Goal: Entertainment & Leisure: Consume media (video, audio)

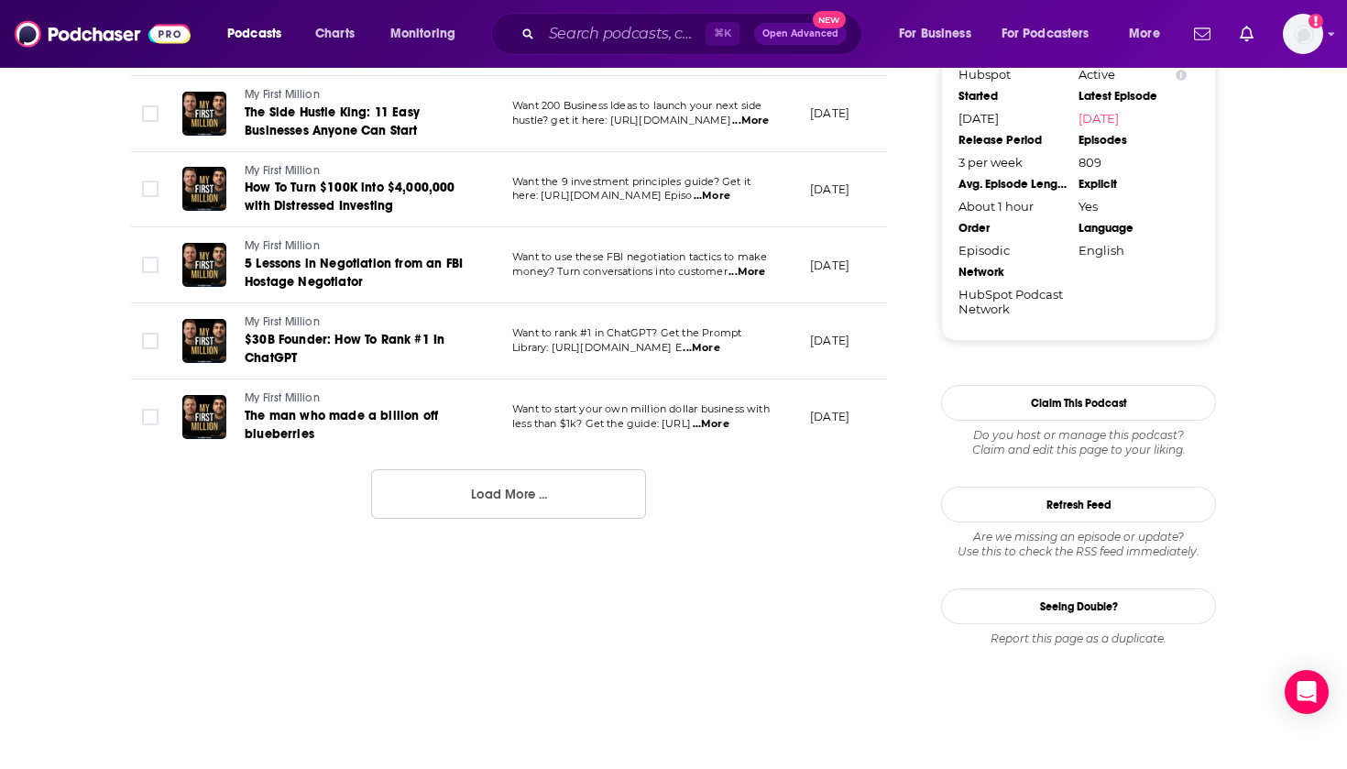
scroll to position [1983, 0]
click at [517, 469] on button "Load More ..." at bounding box center [508, 493] width 275 height 49
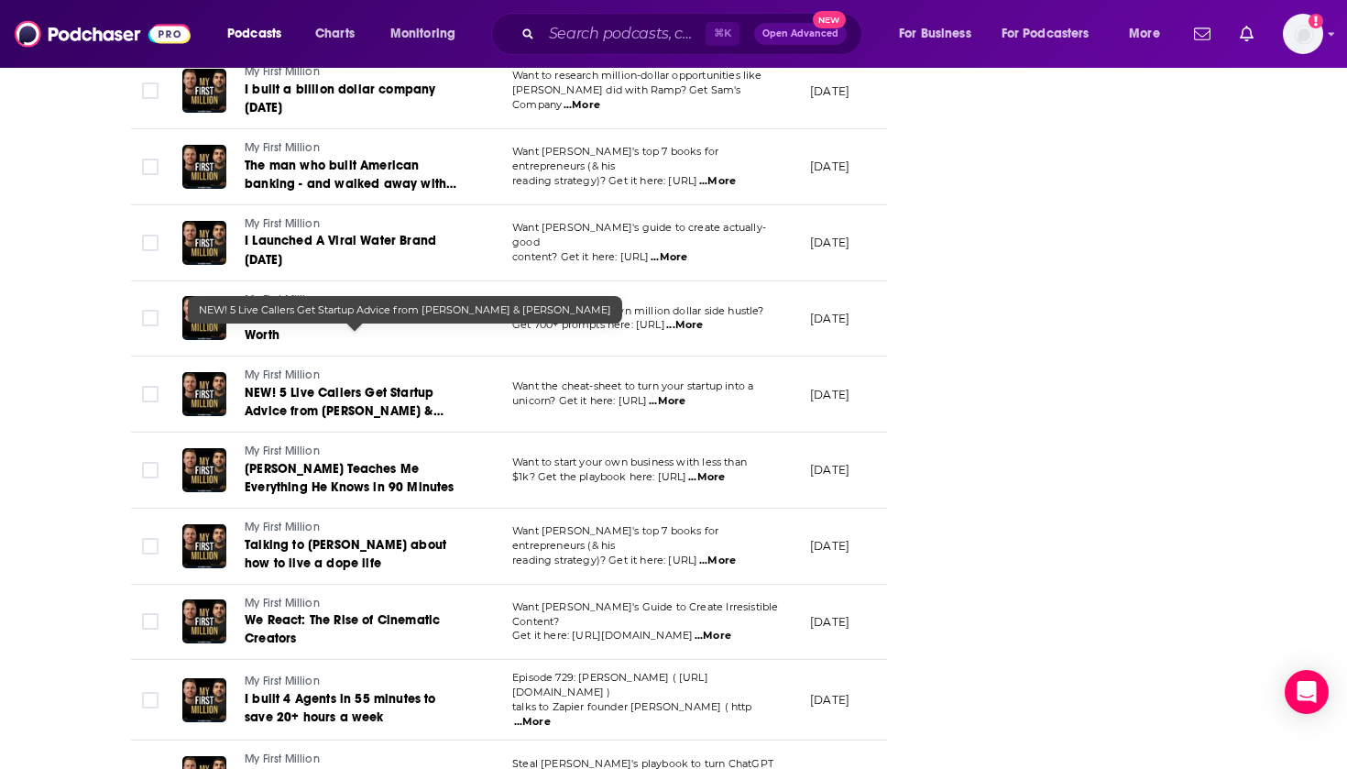
scroll to position [2839, 0]
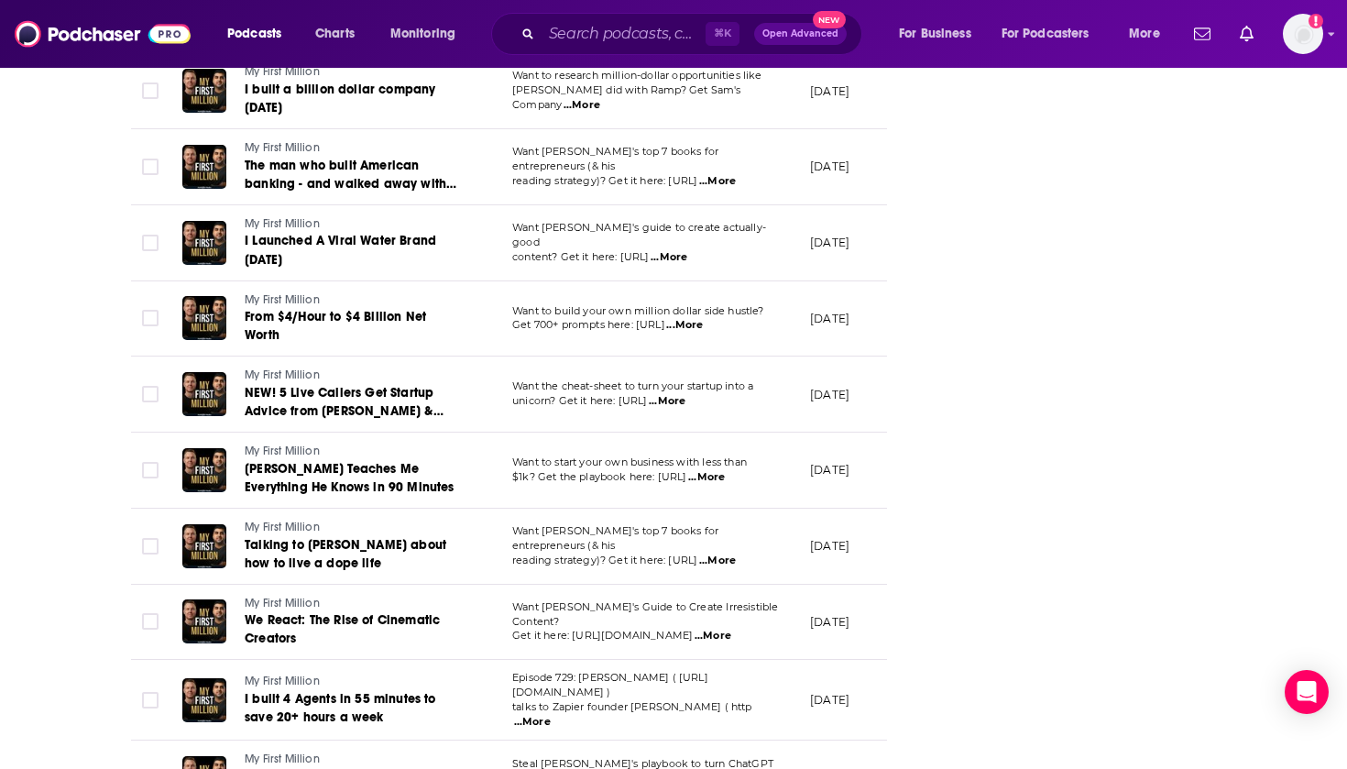
click at [374, 461] on span "[PERSON_NAME] Teaches Me Everything He Knows in 90 Minutes" at bounding box center [350, 478] width 210 height 34
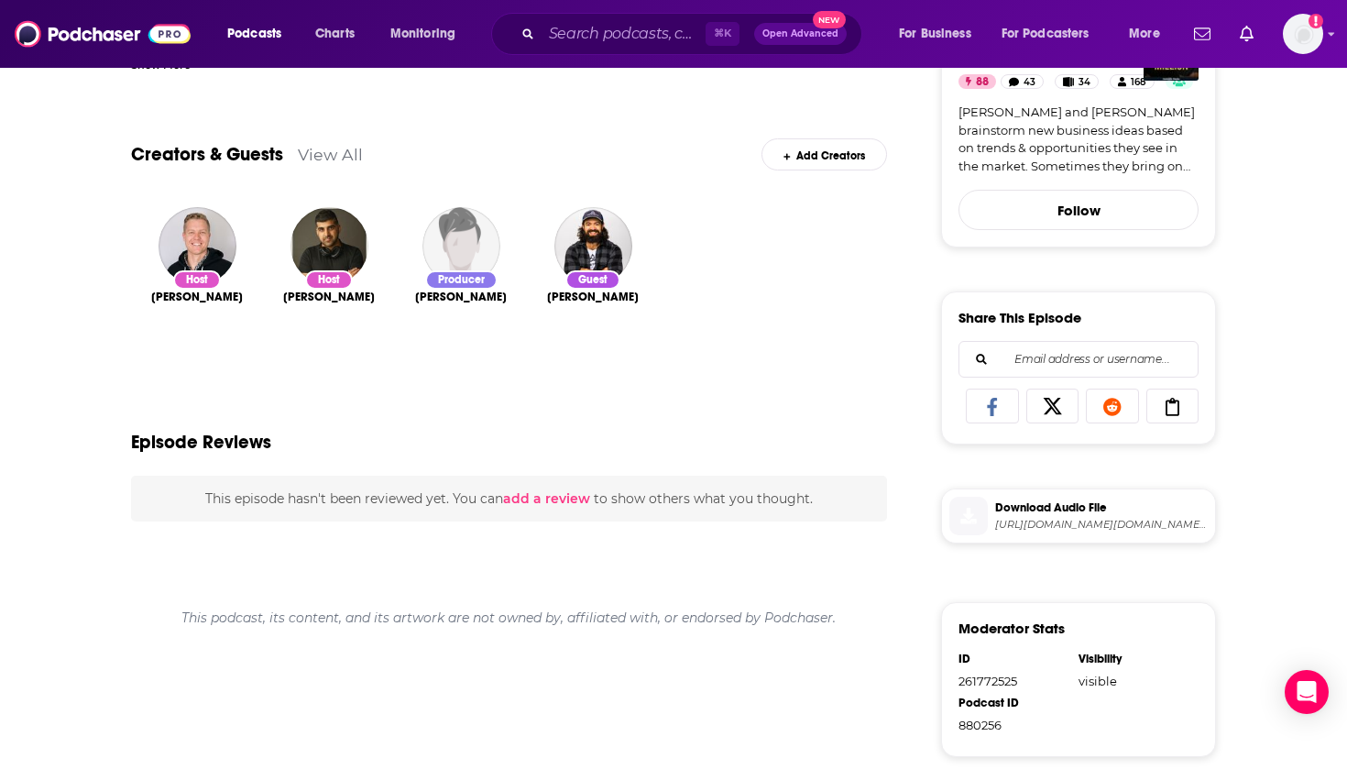
scroll to position [546, 0]
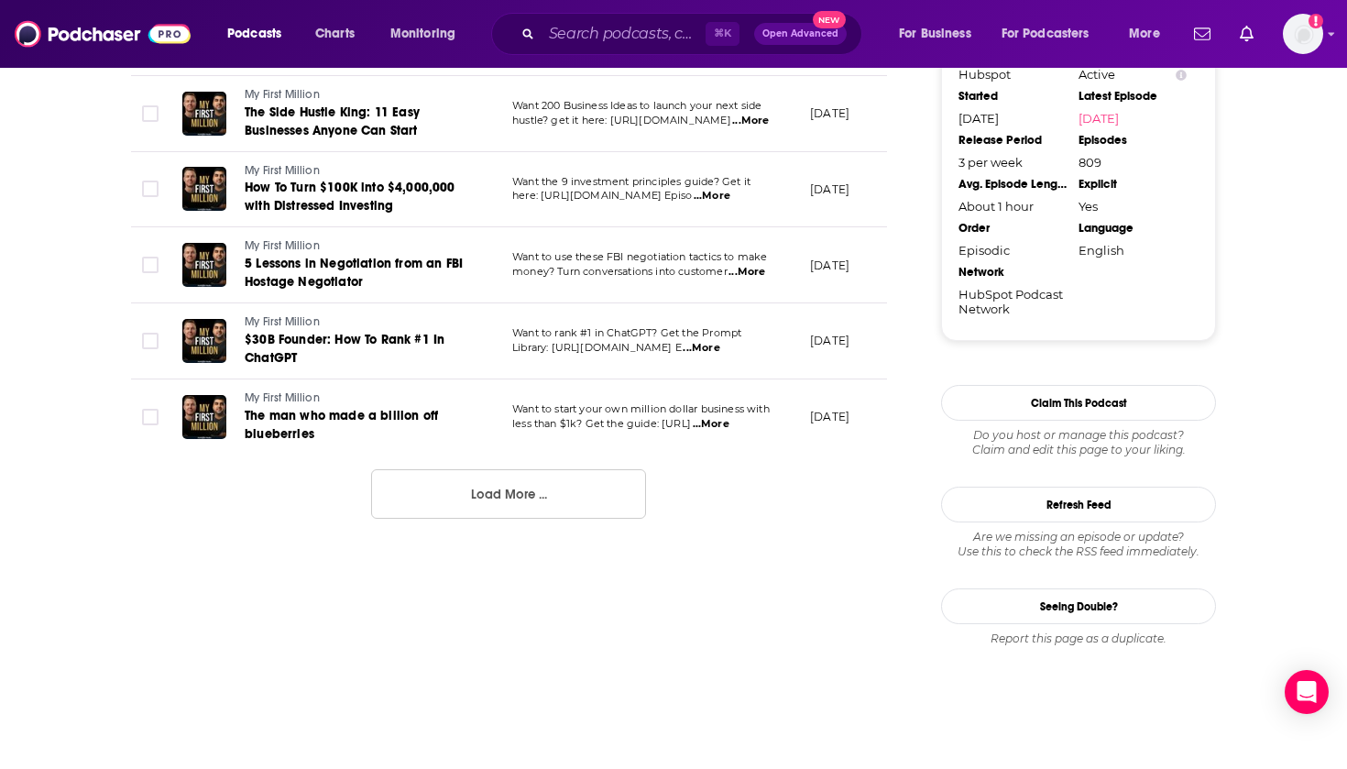
scroll to position [1983, 0]
click at [403, 469] on button "Load More ..." at bounding box center [508, 493] width 275 height 49
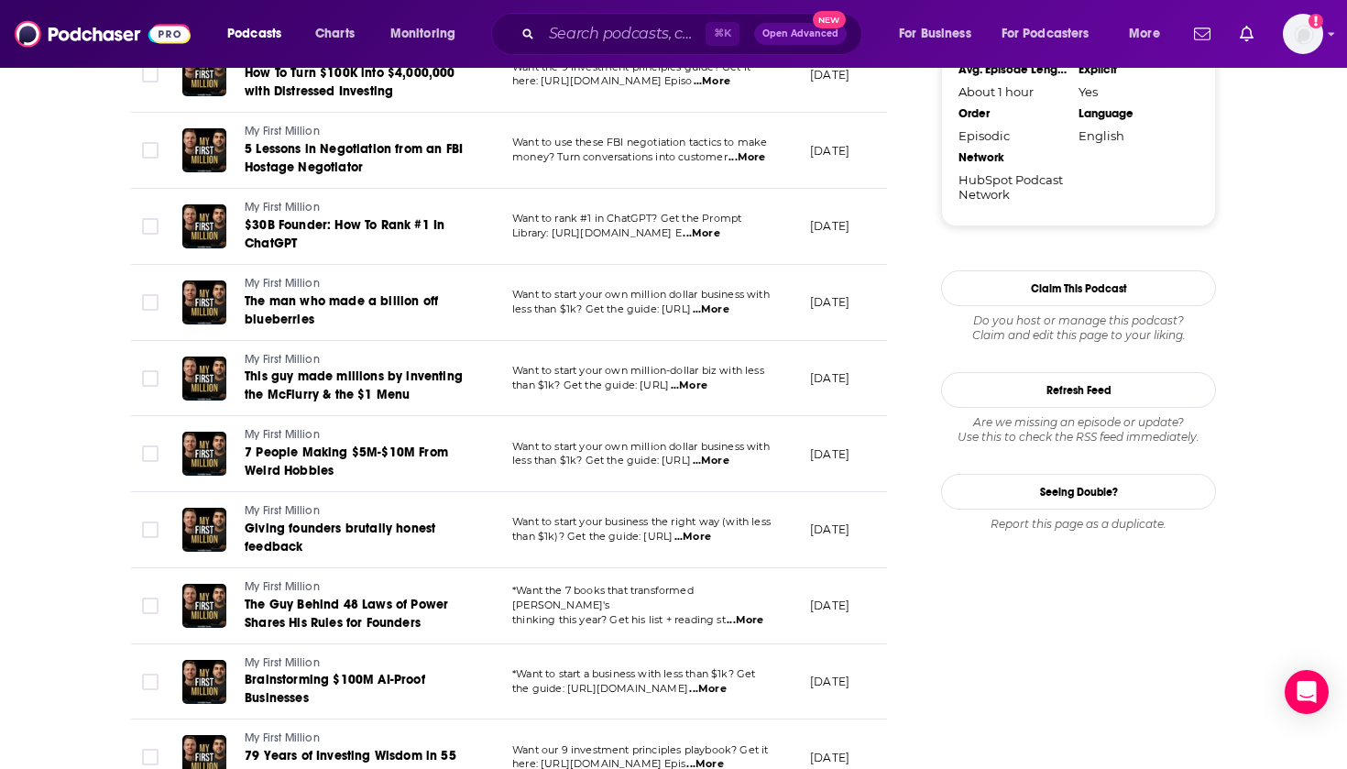
scroll to position [2100, 0]
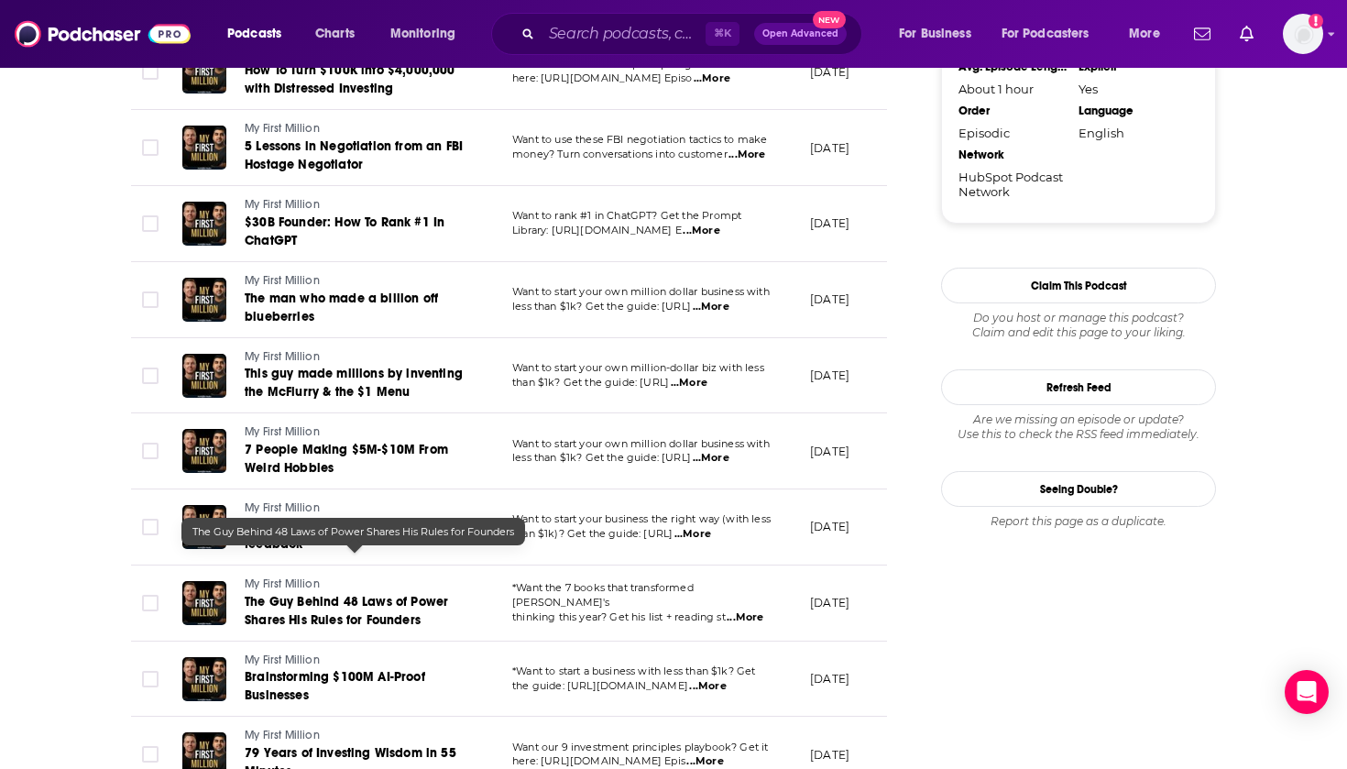
click at [379, 594] on span "The Guy Behind 48 Laws of Power Shares His Rules for Founders" at bounding box center [346, 611] width 203 height 34
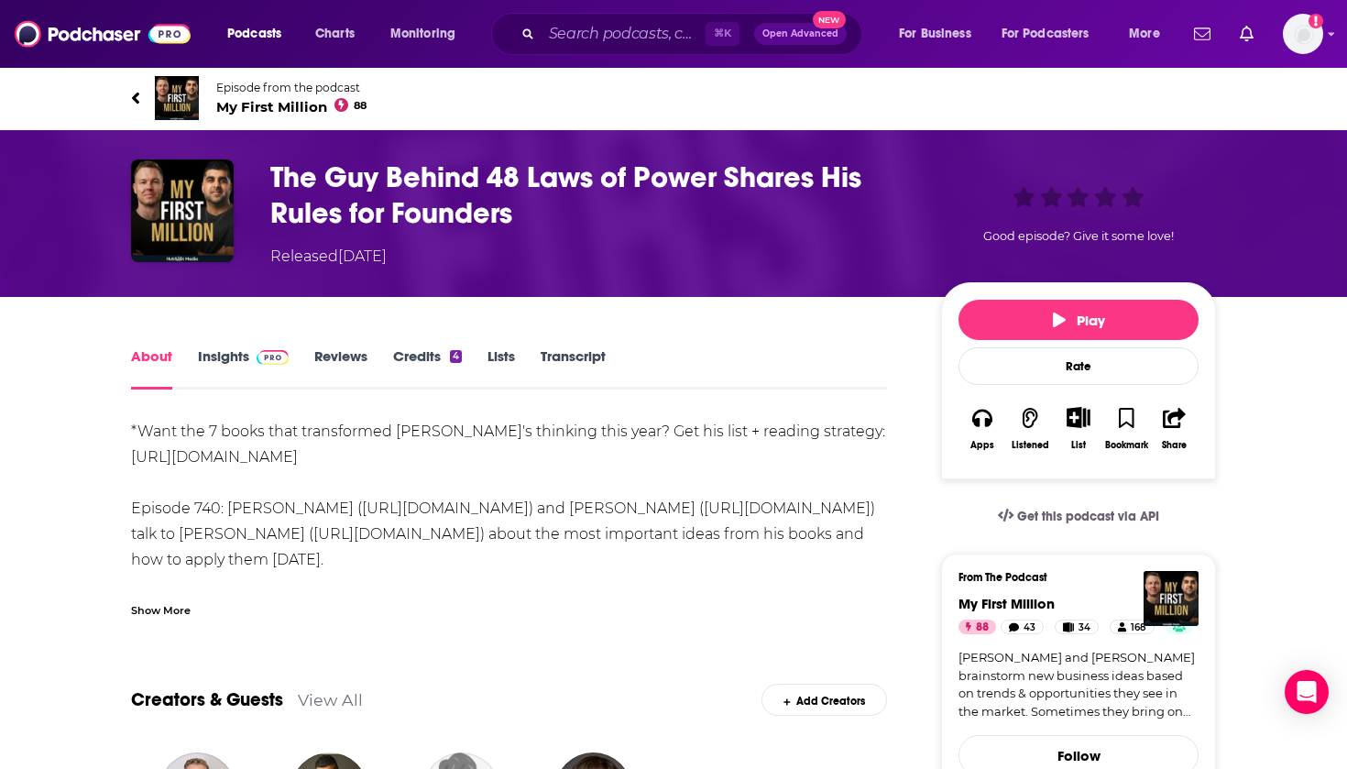
scroll to position [349, 0]
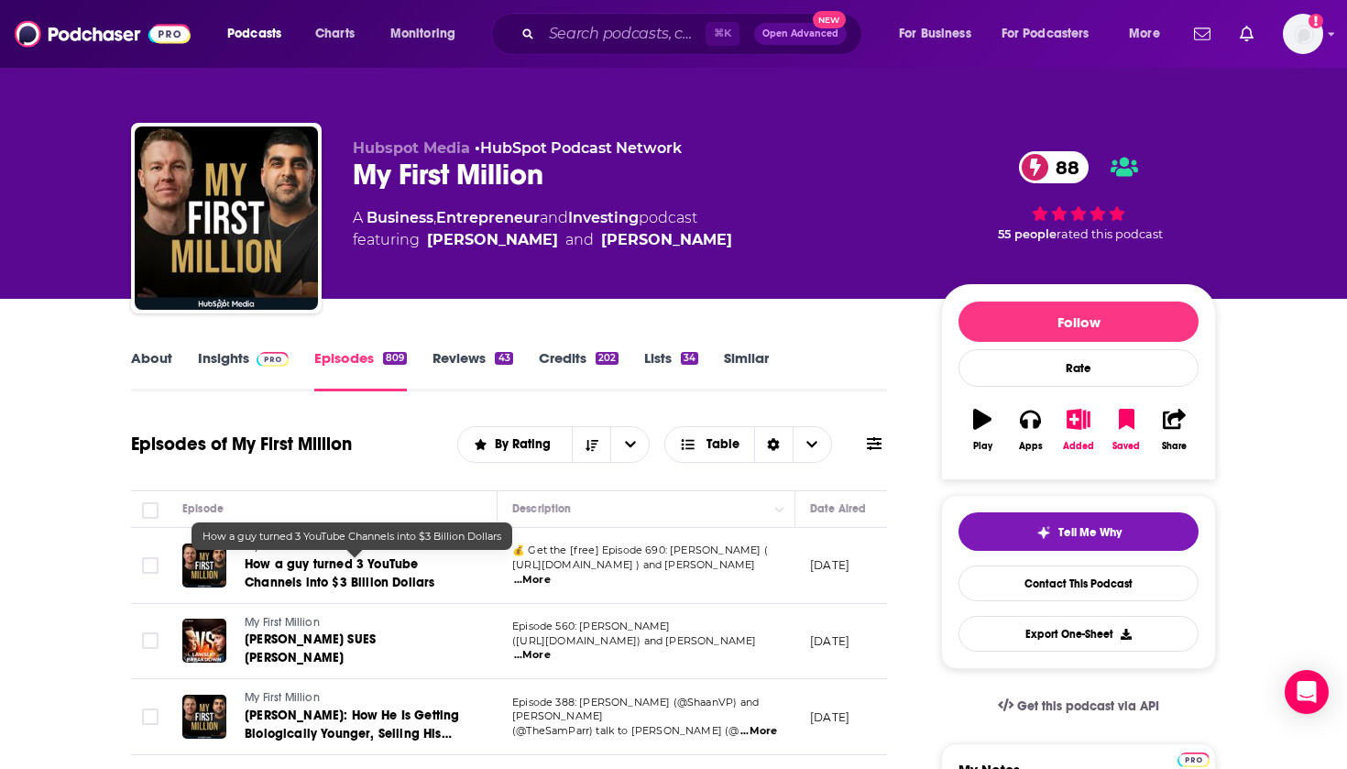
click at [378, 569] on span "How a guy turned 3 YouTube Channels into $3 Billion Dollars" at bounding box center [340, 573] width 190 height 34
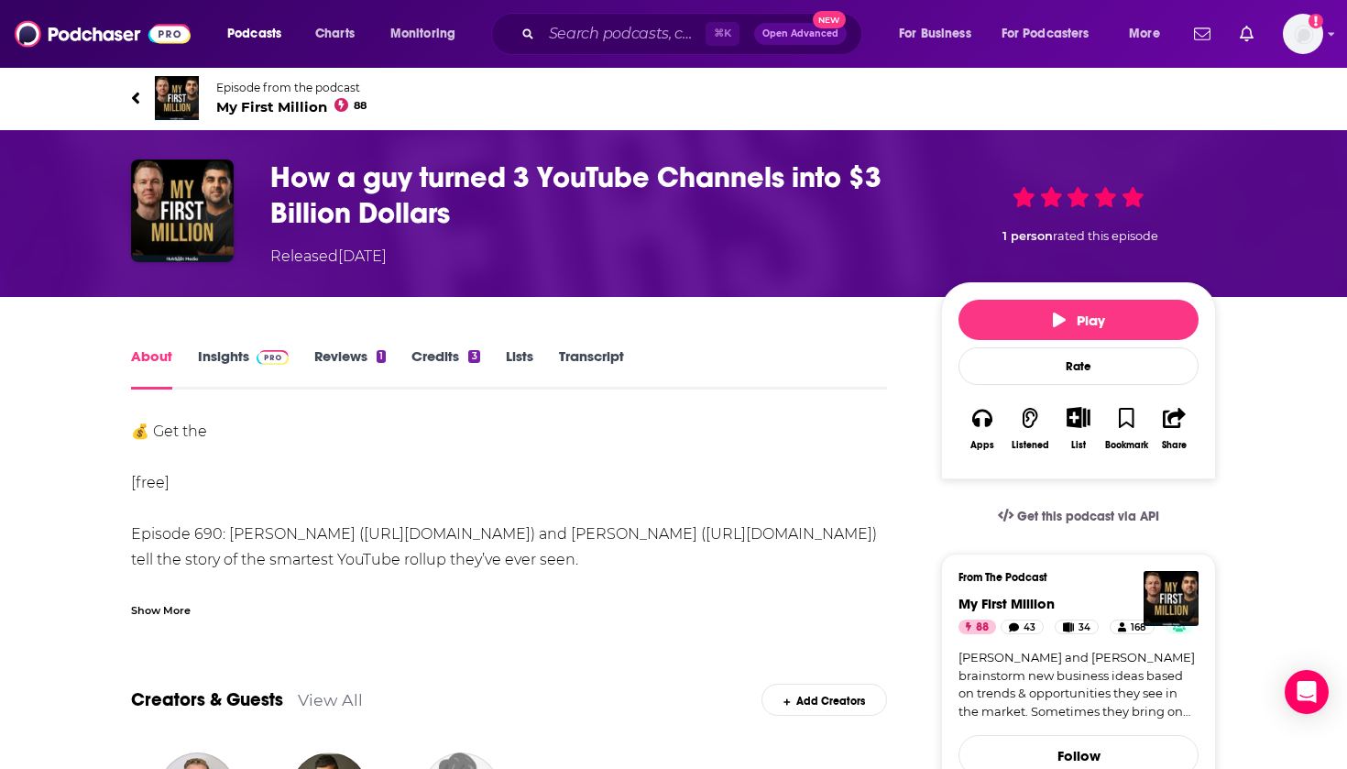
scroll to position [115, 0]
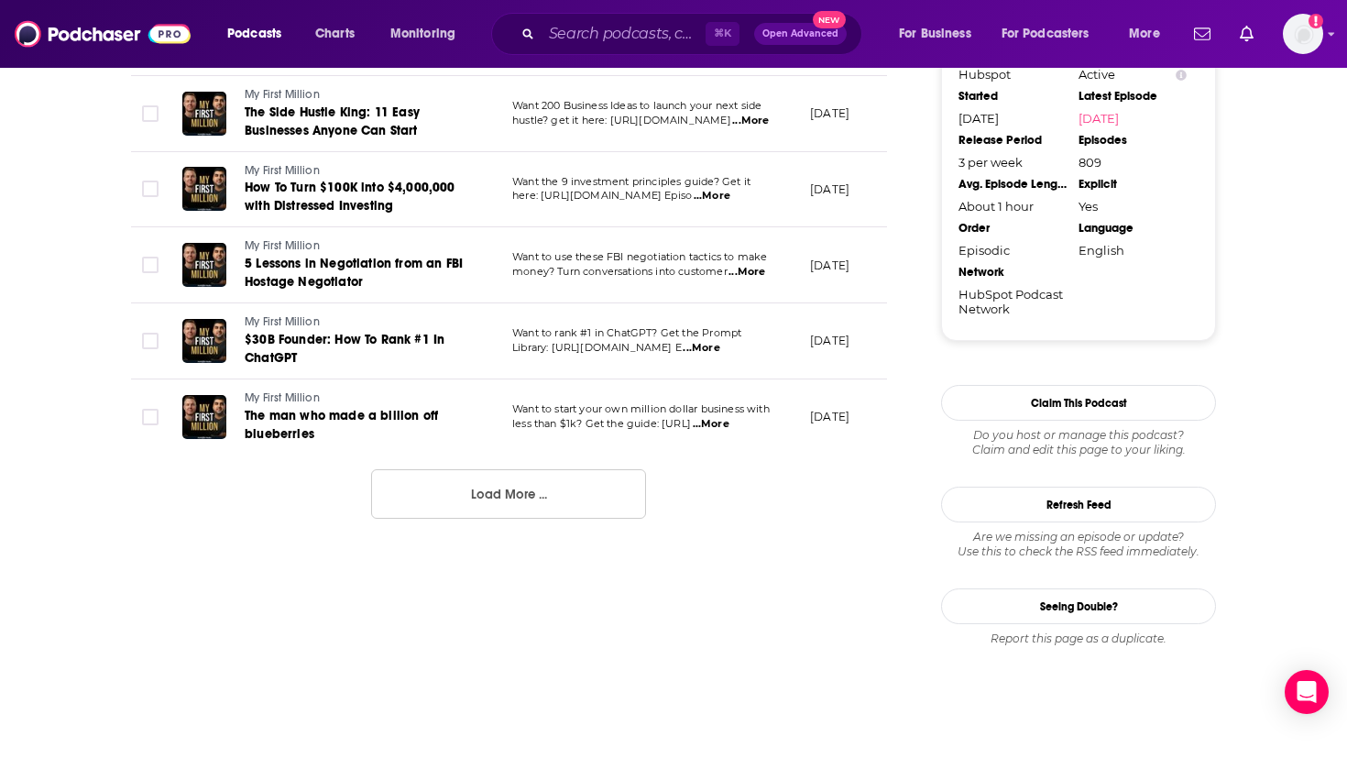
scroll to position [1983, 0]
click at [499, 469] on button "Load More ..." at bounding box center [508, 493] width 275 height 49
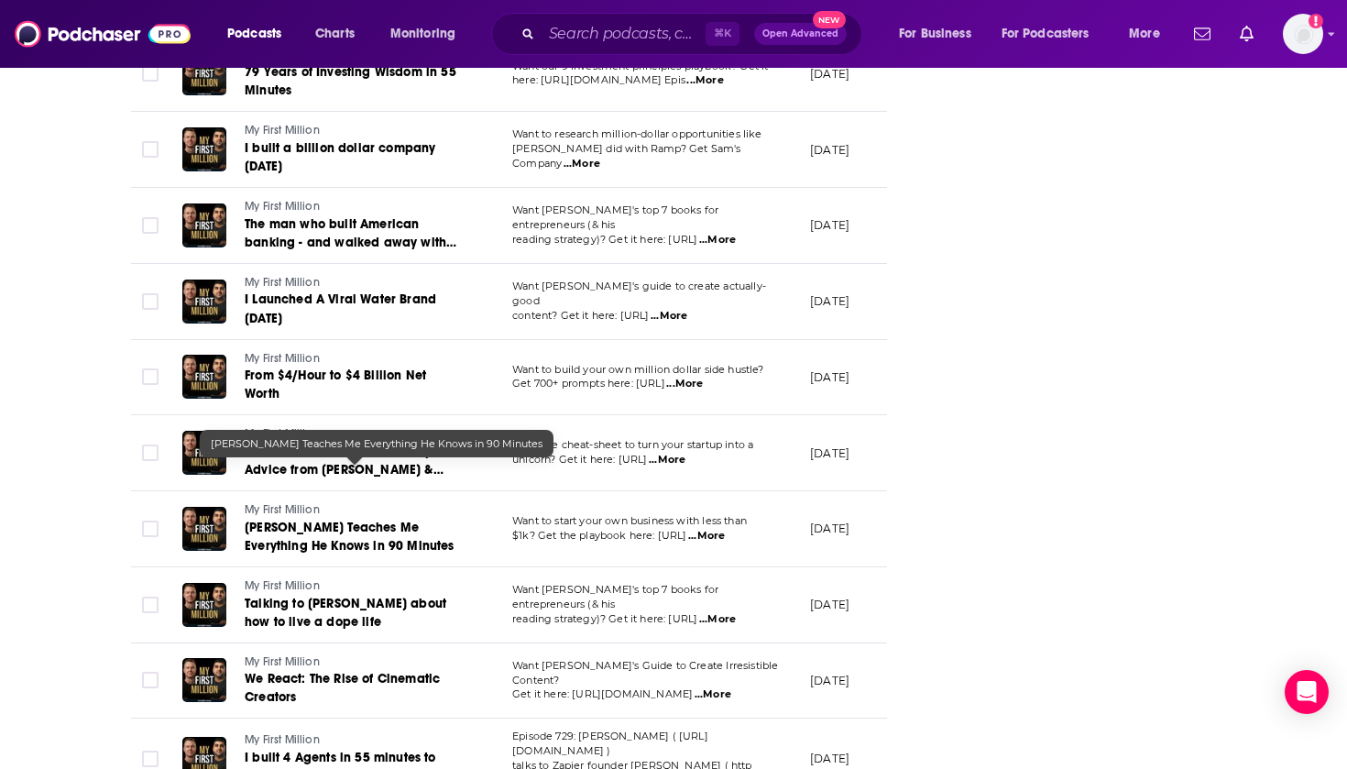
scroll to position [2782, 0]
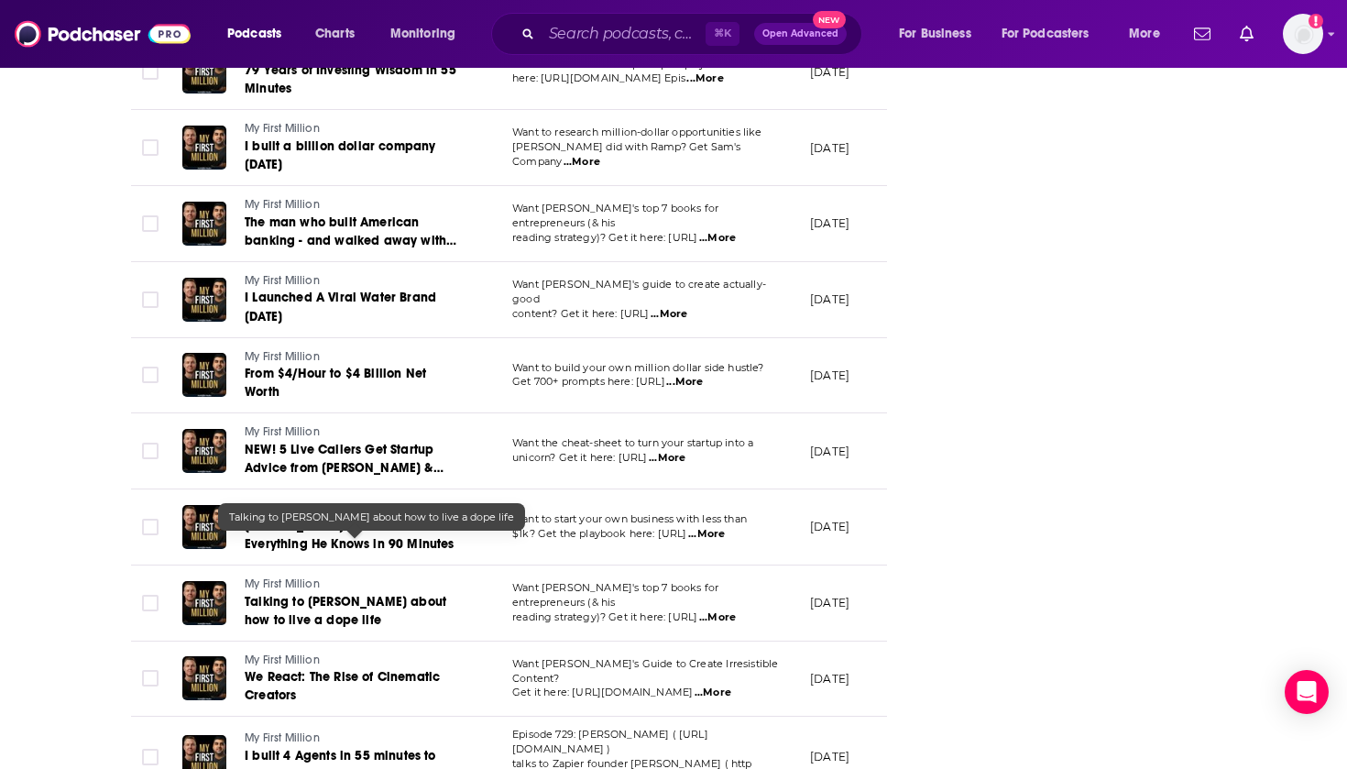
click at [342, 594] on span "Talking to [PERSON_NAME] about how to live a dope life" at bounding box center [346, 611] width 202 height 34
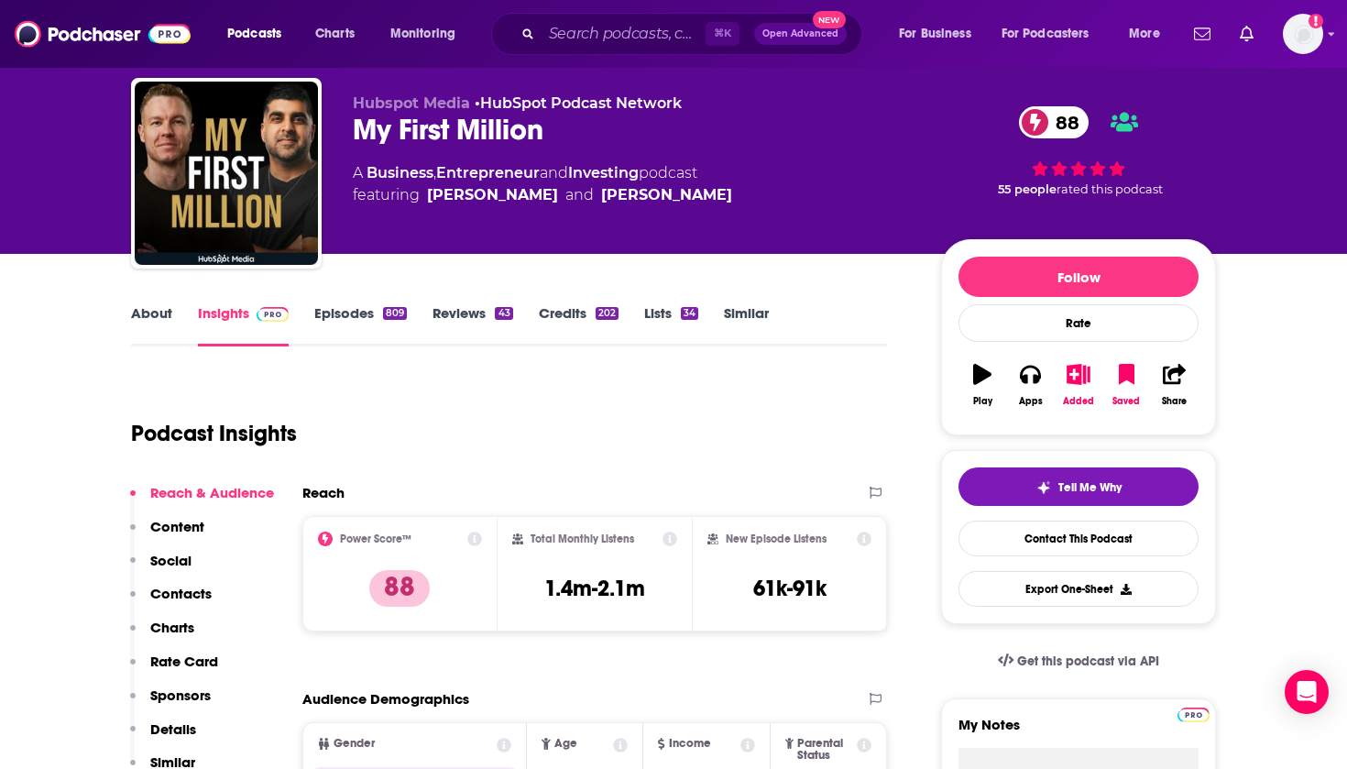
scroll to position [45, 0]
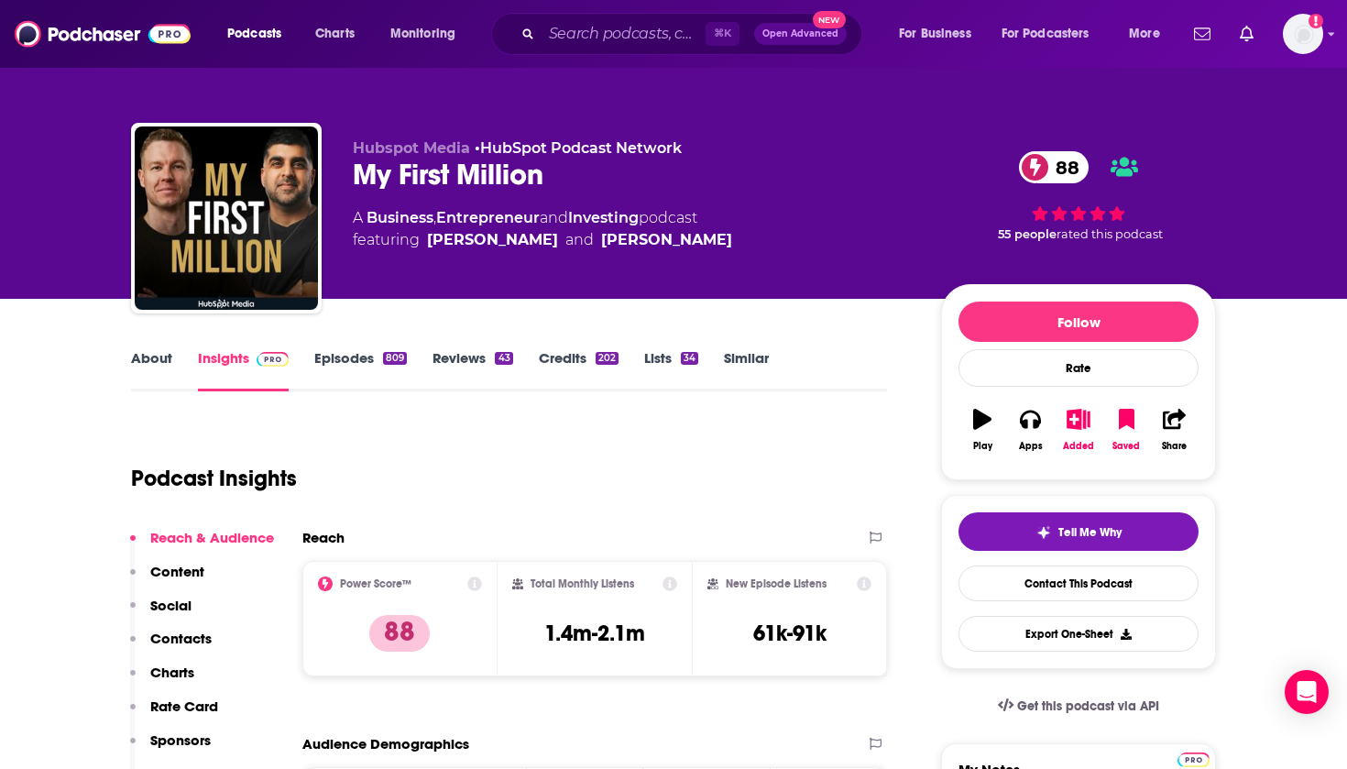
click at [353, 364] on link "Episodes 809" at bounding box center [360, 370] width 93 height 42
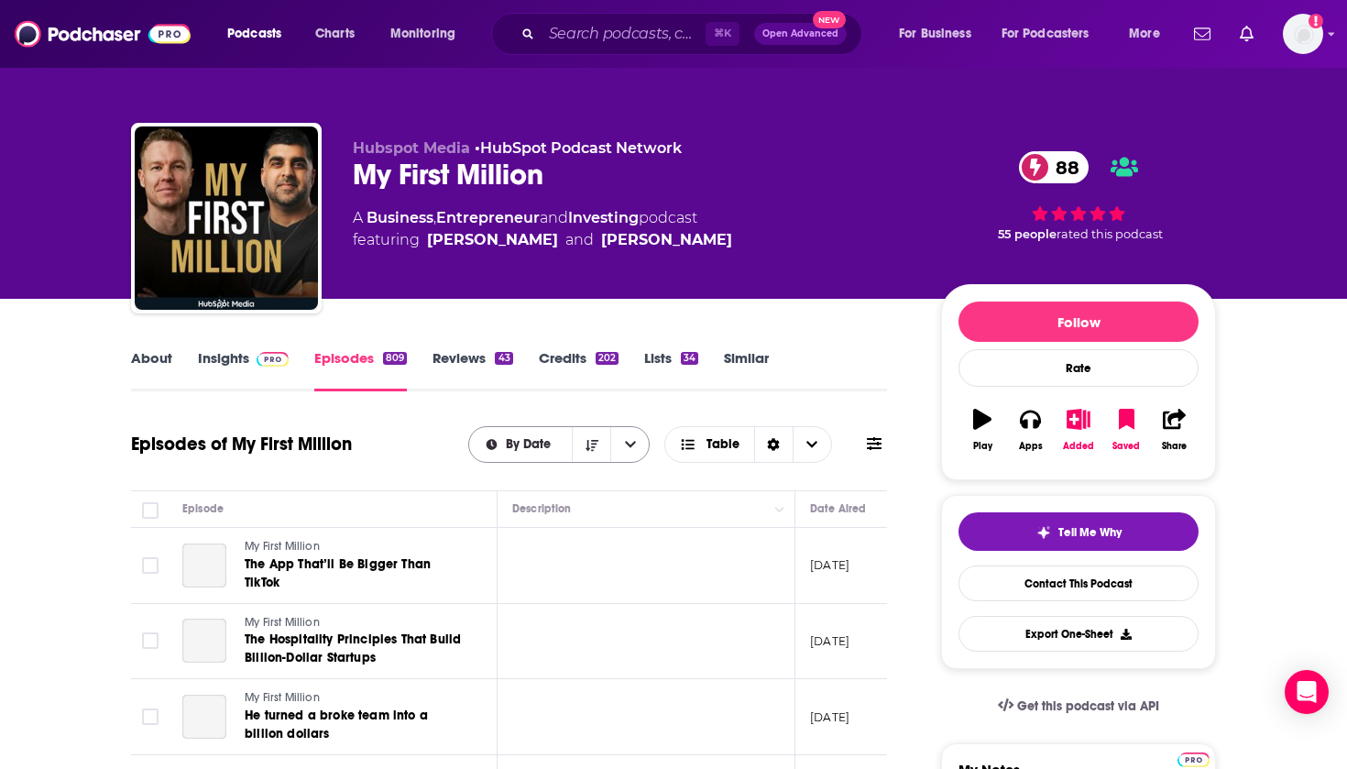
click at [538, 446] on span "By Date" at bounding box center [531, 444] width 51 height 13
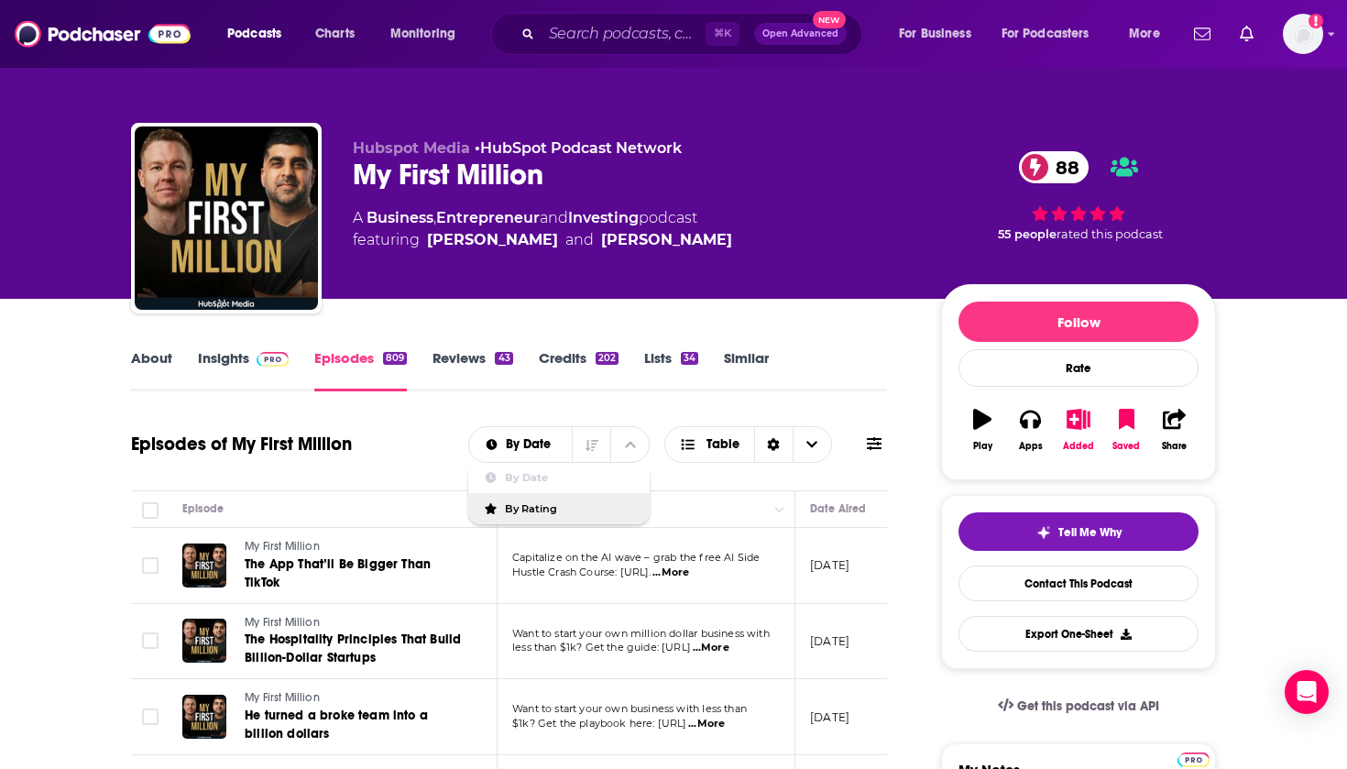
click at [534, 504] on span "By Rating" at bounding box center [570, 509] width 130 height 10
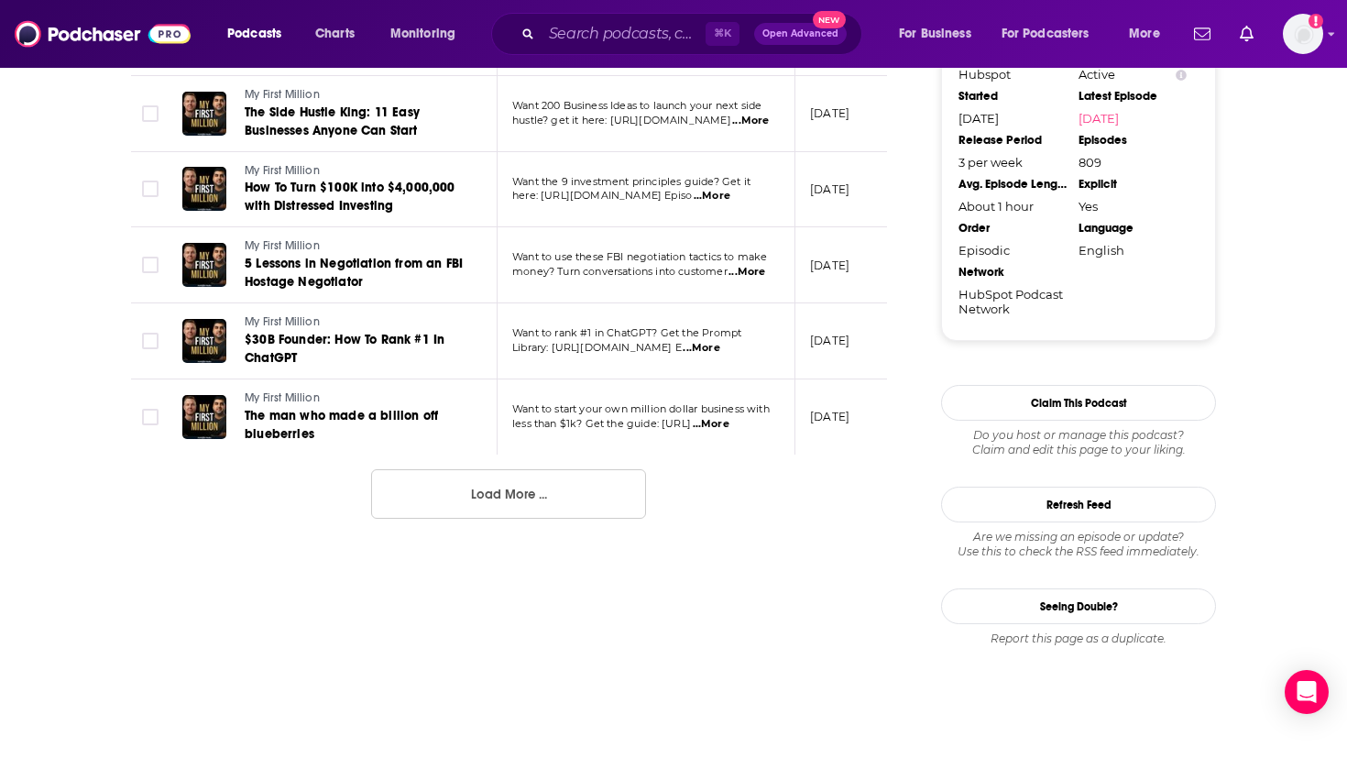
scroll to position [1983, 0]
click at [294, 331] on link "$30B Founder: How To Rank #1 In ChatGPT" at bounding box center [355, 349] width 220 height 37
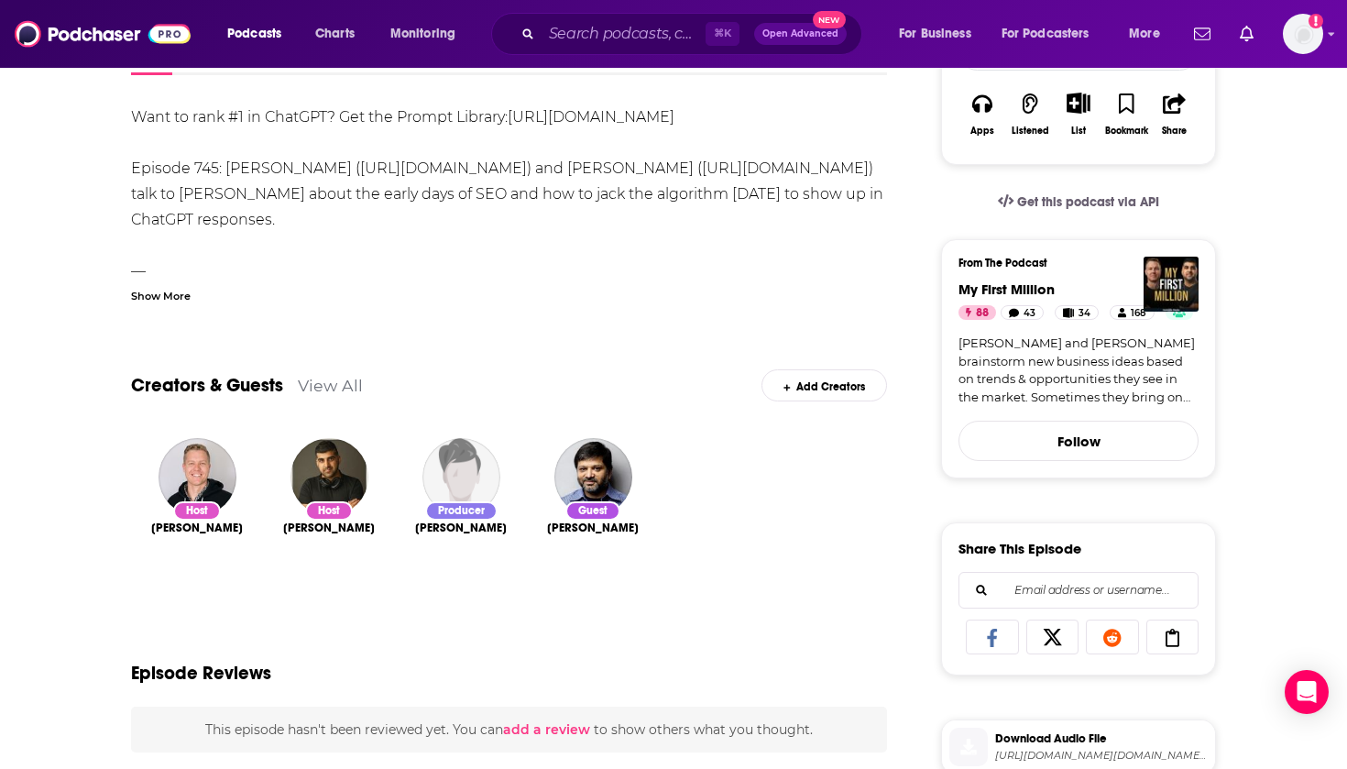
scroll to position [314, 0]
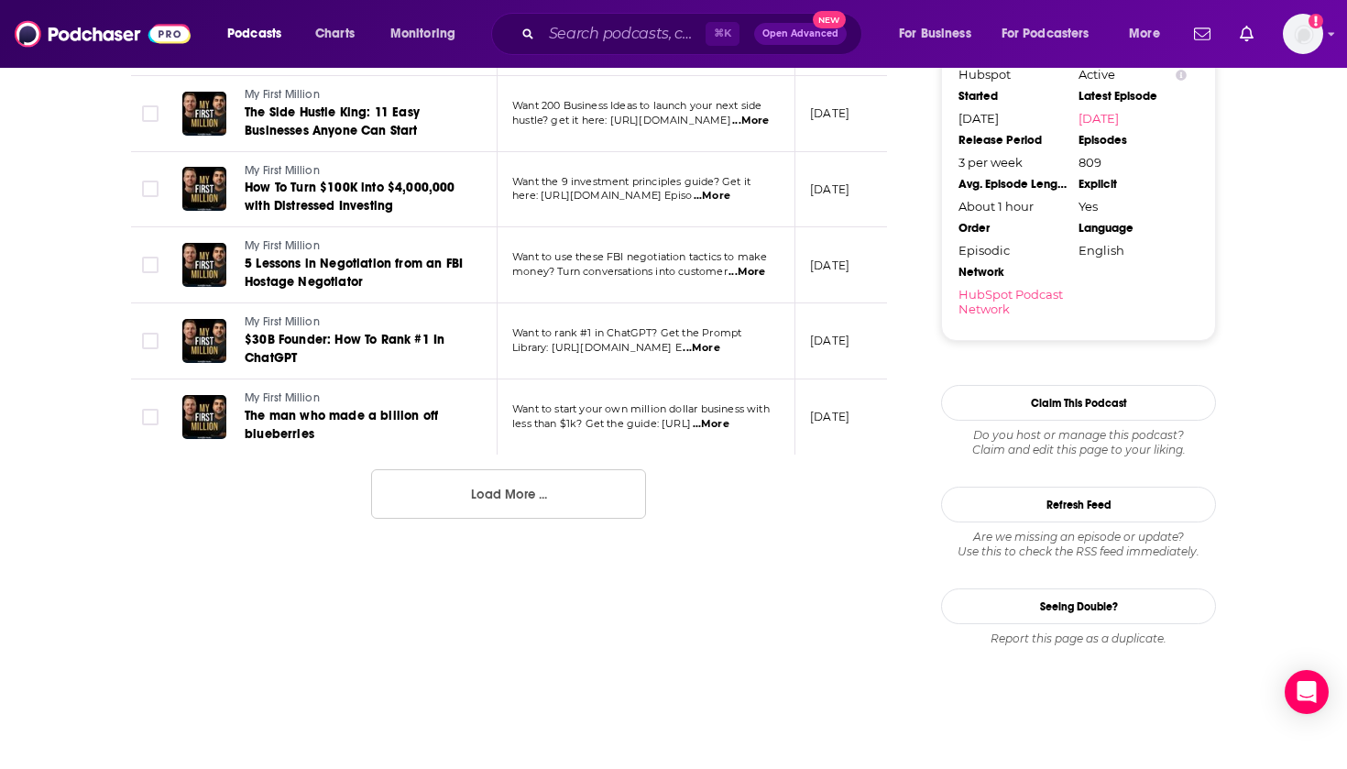
scroll to position [1983, 0]
click at [430, 469] on button "Load More ..." at bounding box center [508, 493] width 275 height 49
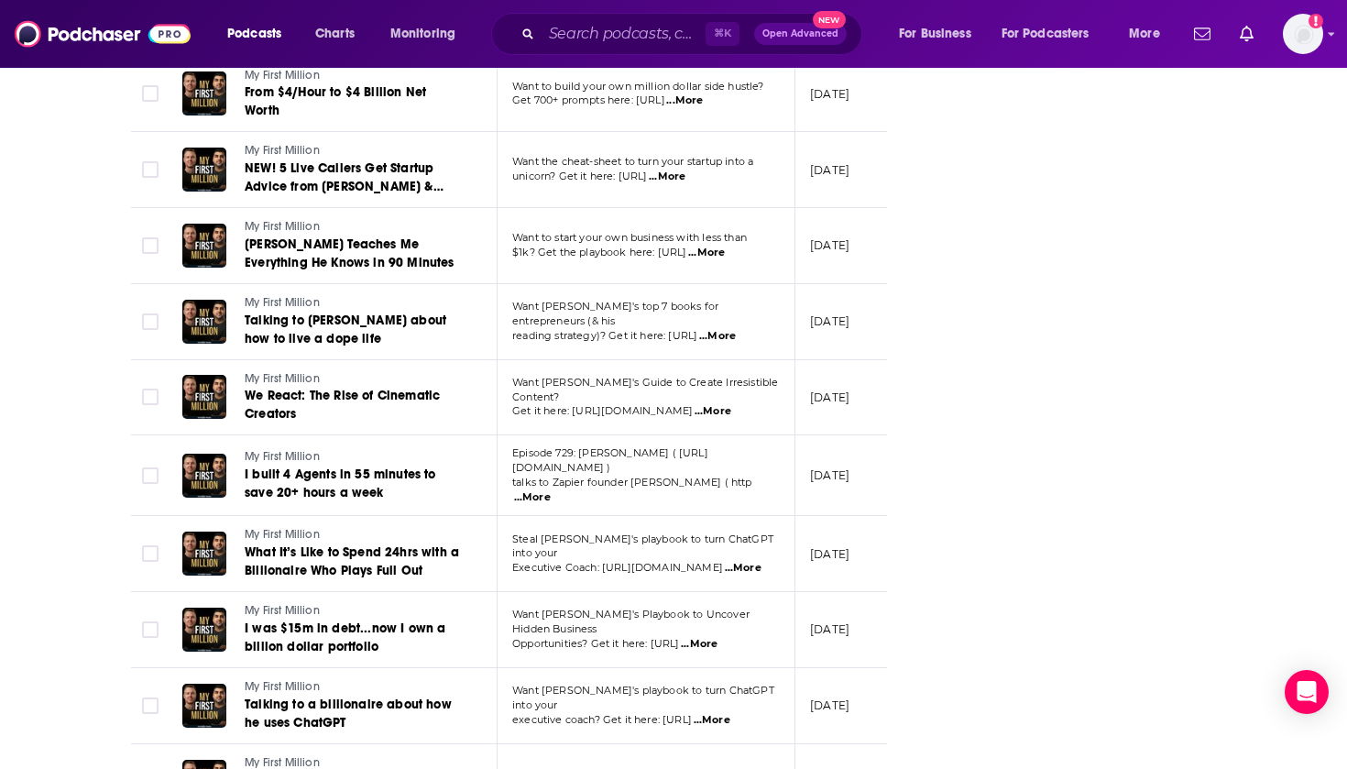
scroll to position [3065, 0]
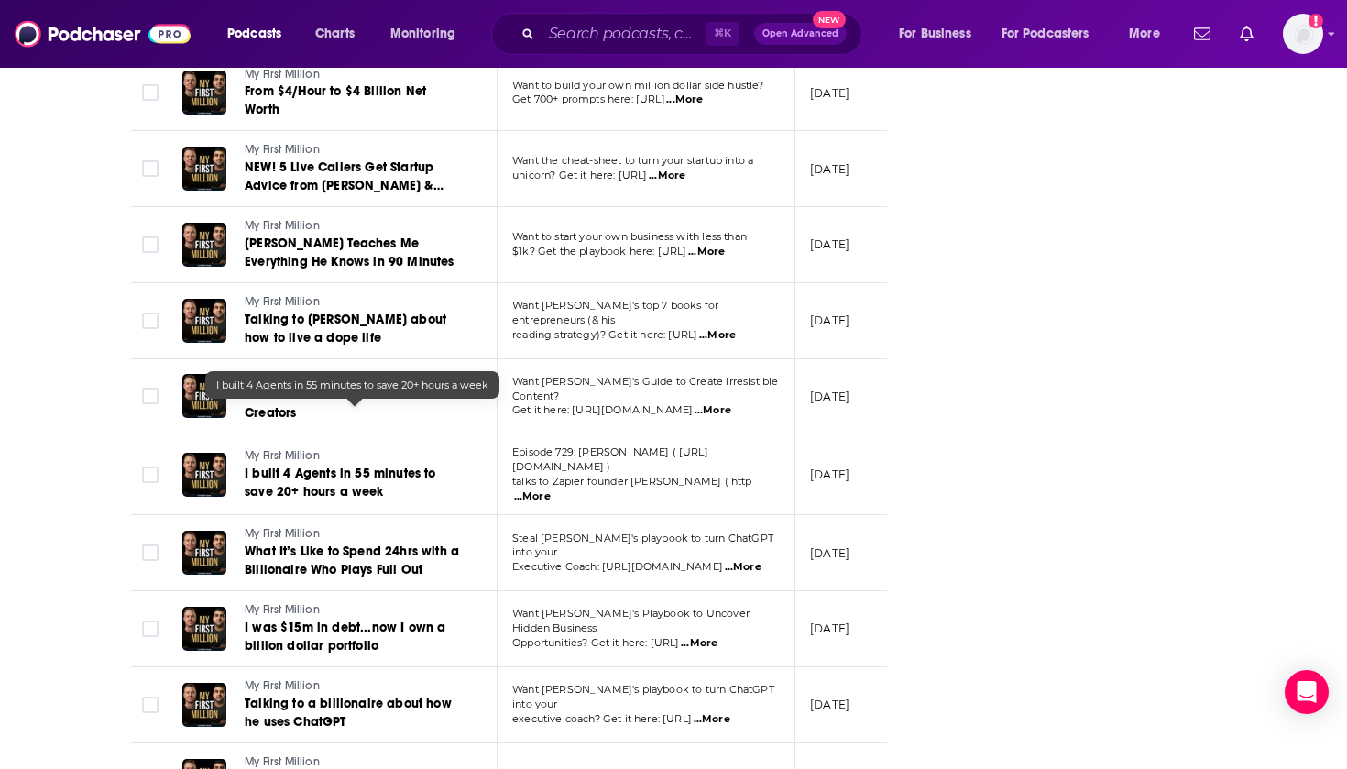
click at [402, 465] on span "I built 4 Agents in 55 minutes to save 20+ hours a week" at bounding box center [340, 482] width 191 height 34
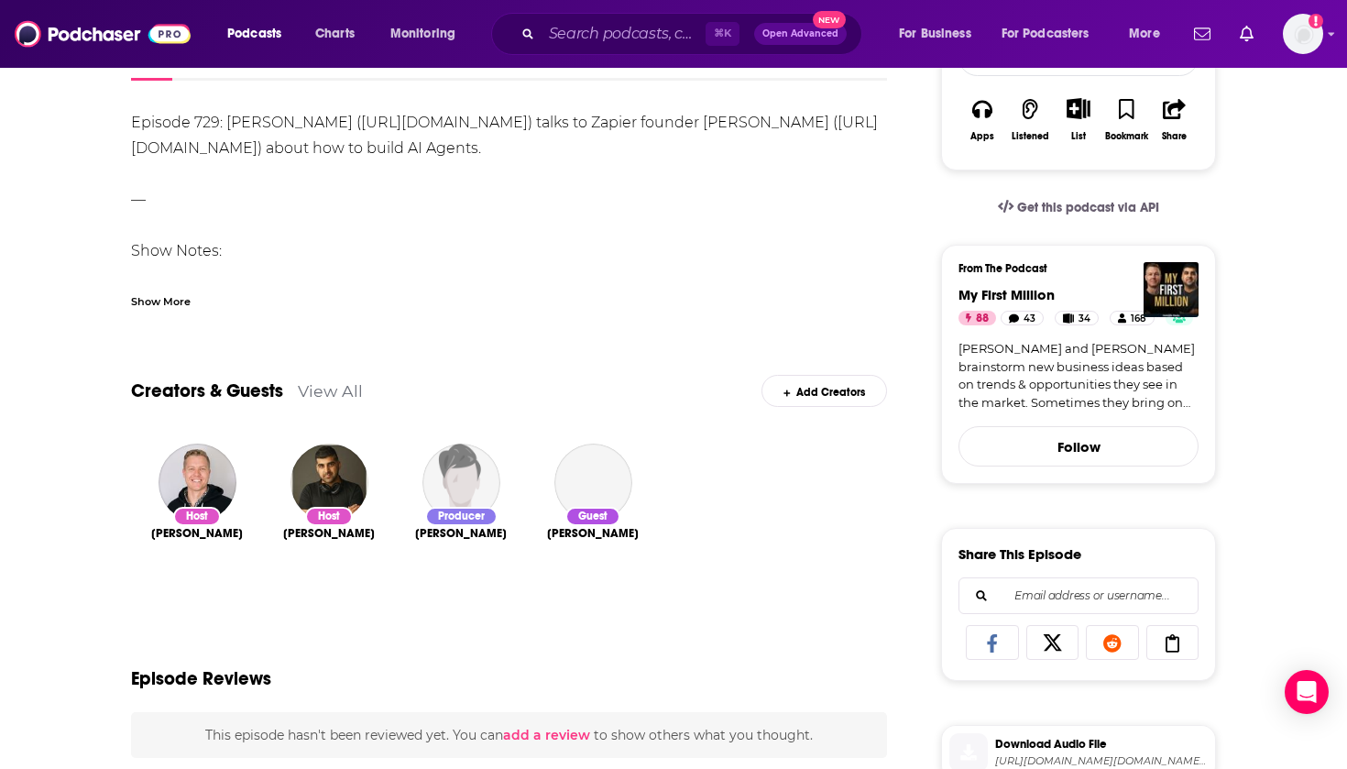
scroll to position [373, 0]
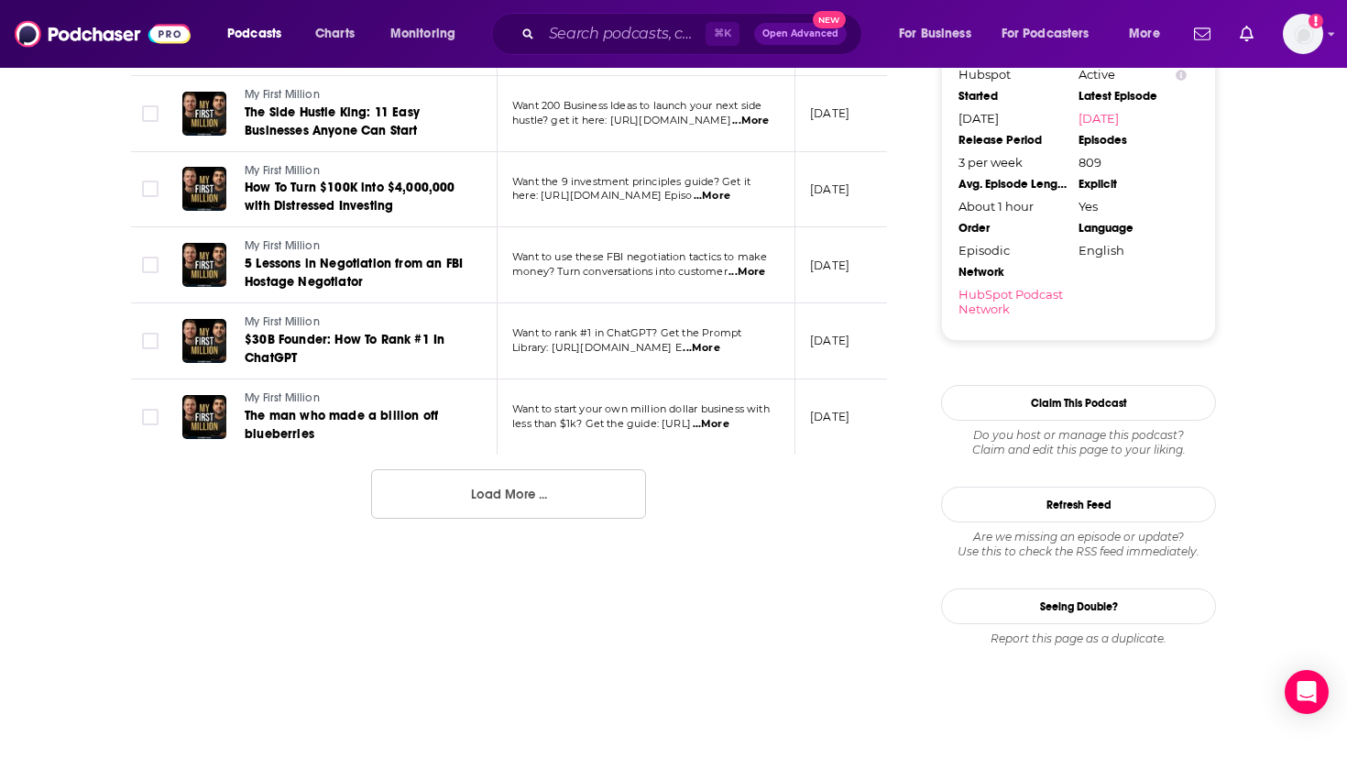
scroll to position [1983, 0]
click at [384, 407] on link "The man who made a billion off blueberries" at bounding box center [355, 425] width 220 height 37
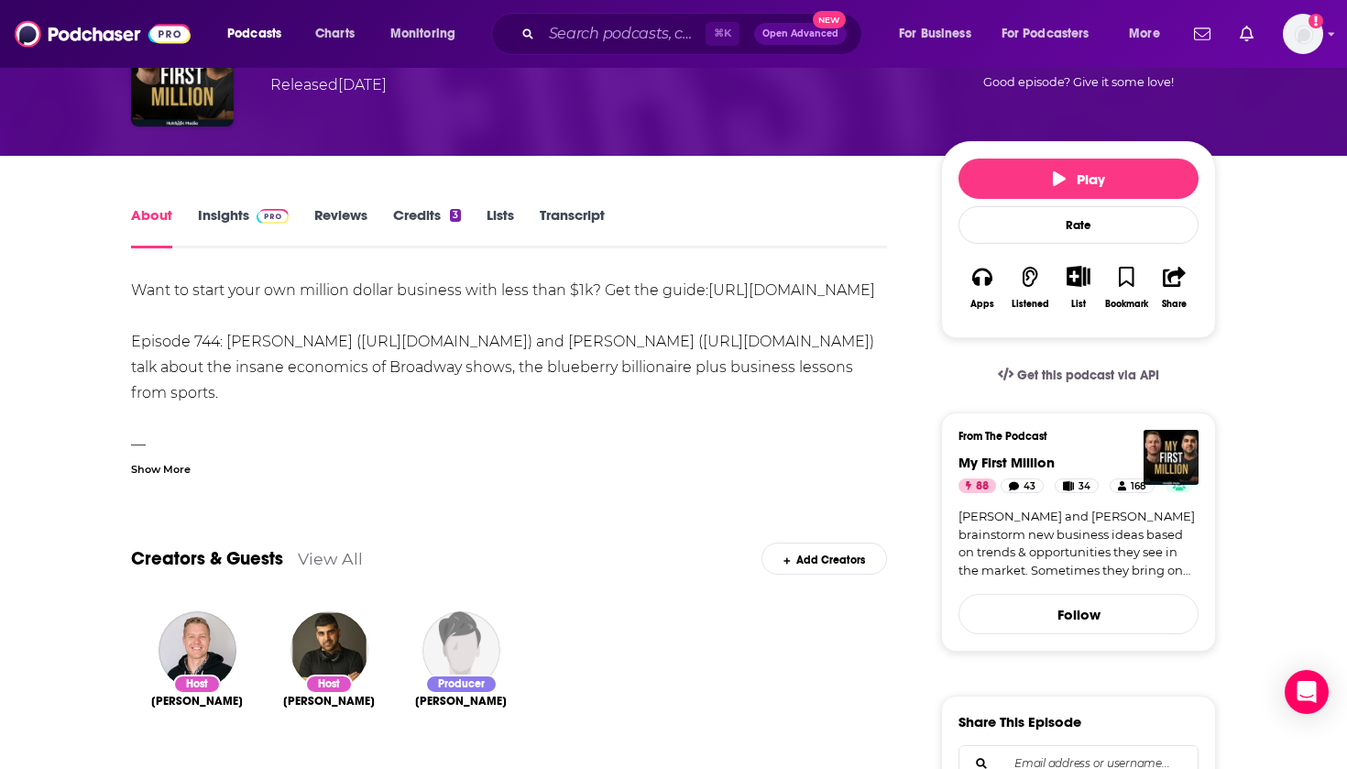
scroll to position [137, 0]
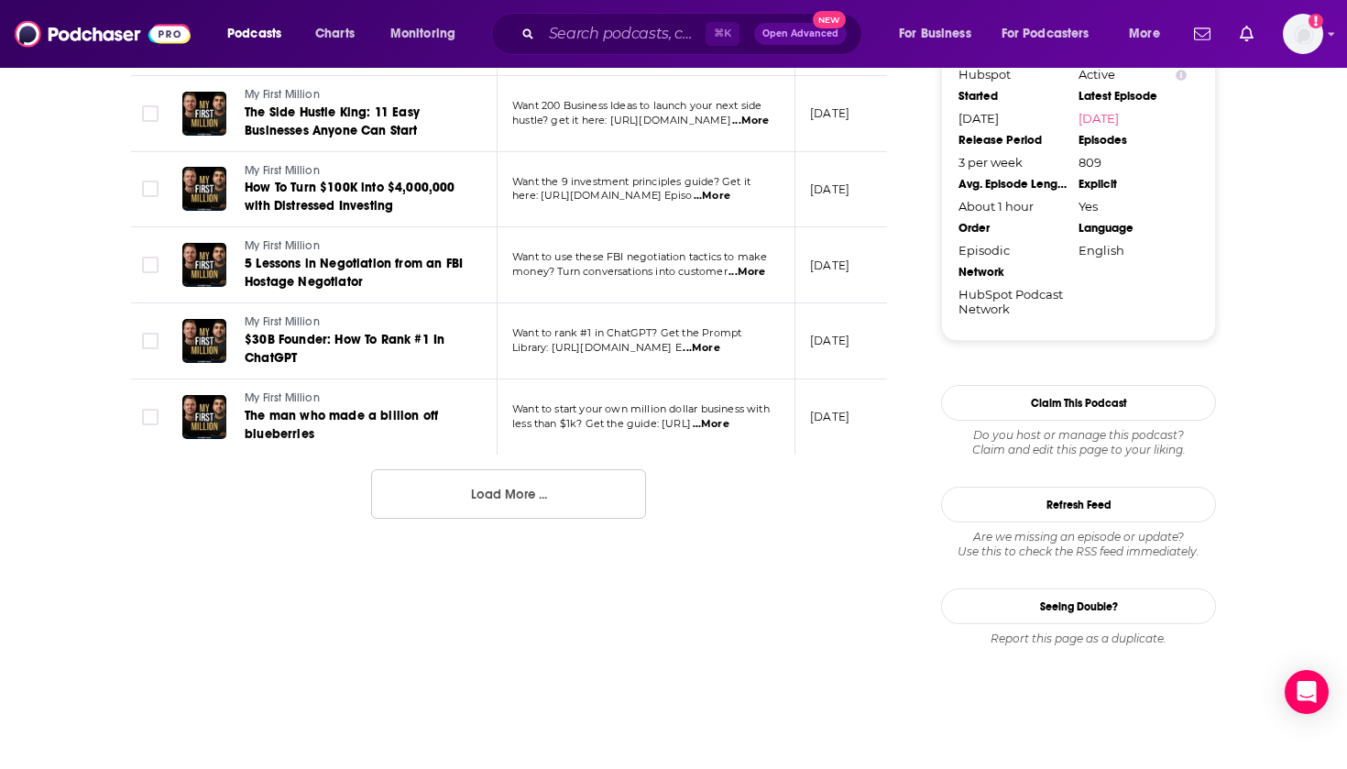
scroll to position [1983, 0]
click at [443, 469] on button "Load More ..." at bounding box center [508, 493] width 275 height 49
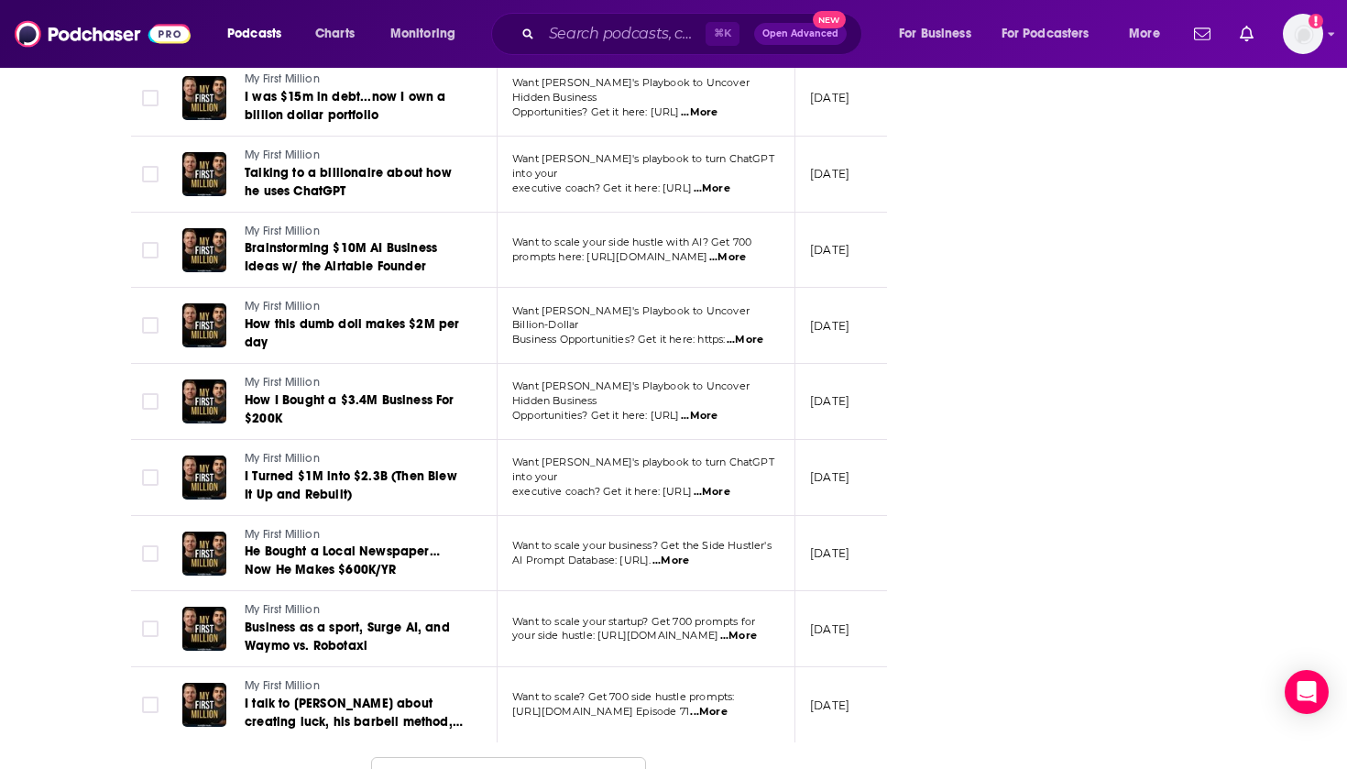
scroll to position [3593, 0]
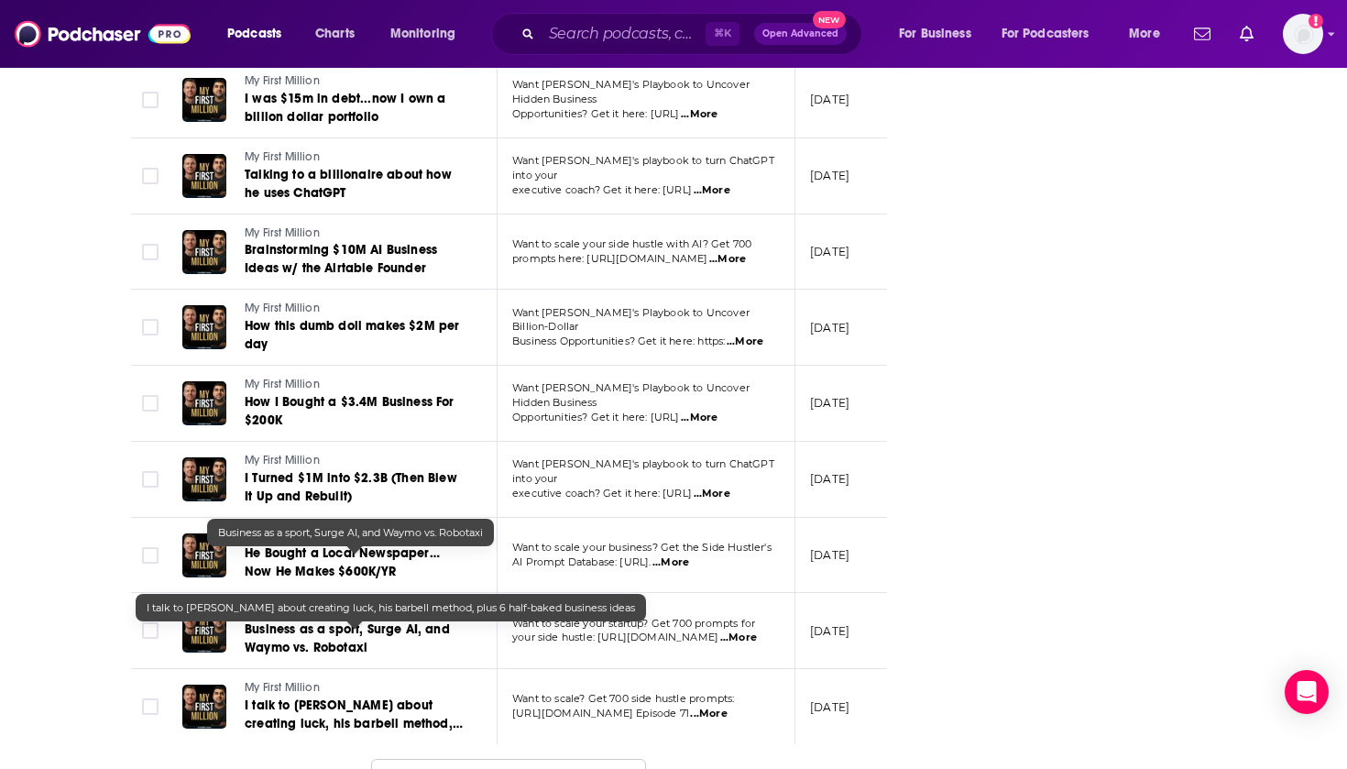
click at [417, 697] on span "I talk to [PERSON_NAME] about creating luck, his barbell method, plus 6 half-ba…" at bounding box center [354, 723] width 218 height 52
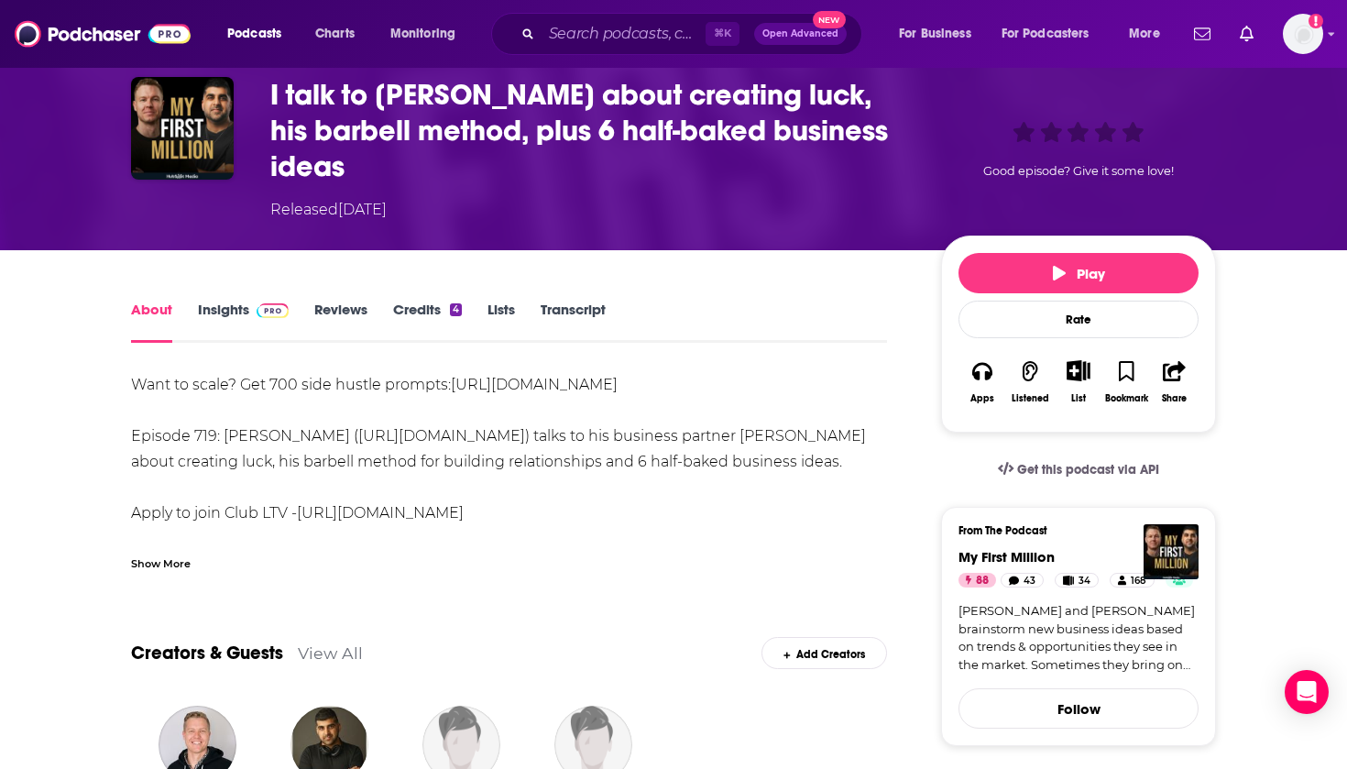
scroll to position [82, 0]
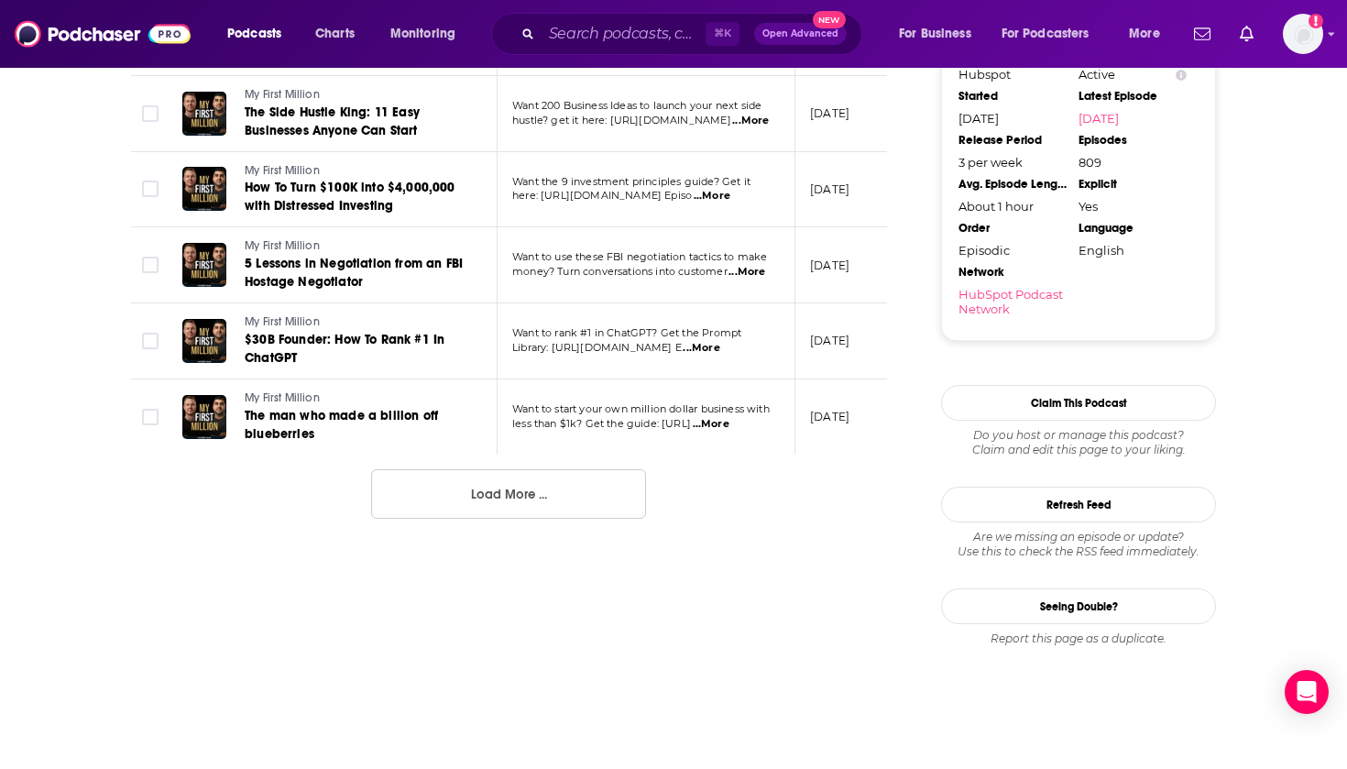
scroll to position [1983, 0]
click at [444, 469] on button "Load More ..." at bounding box center [508, 493] width 275 height 49
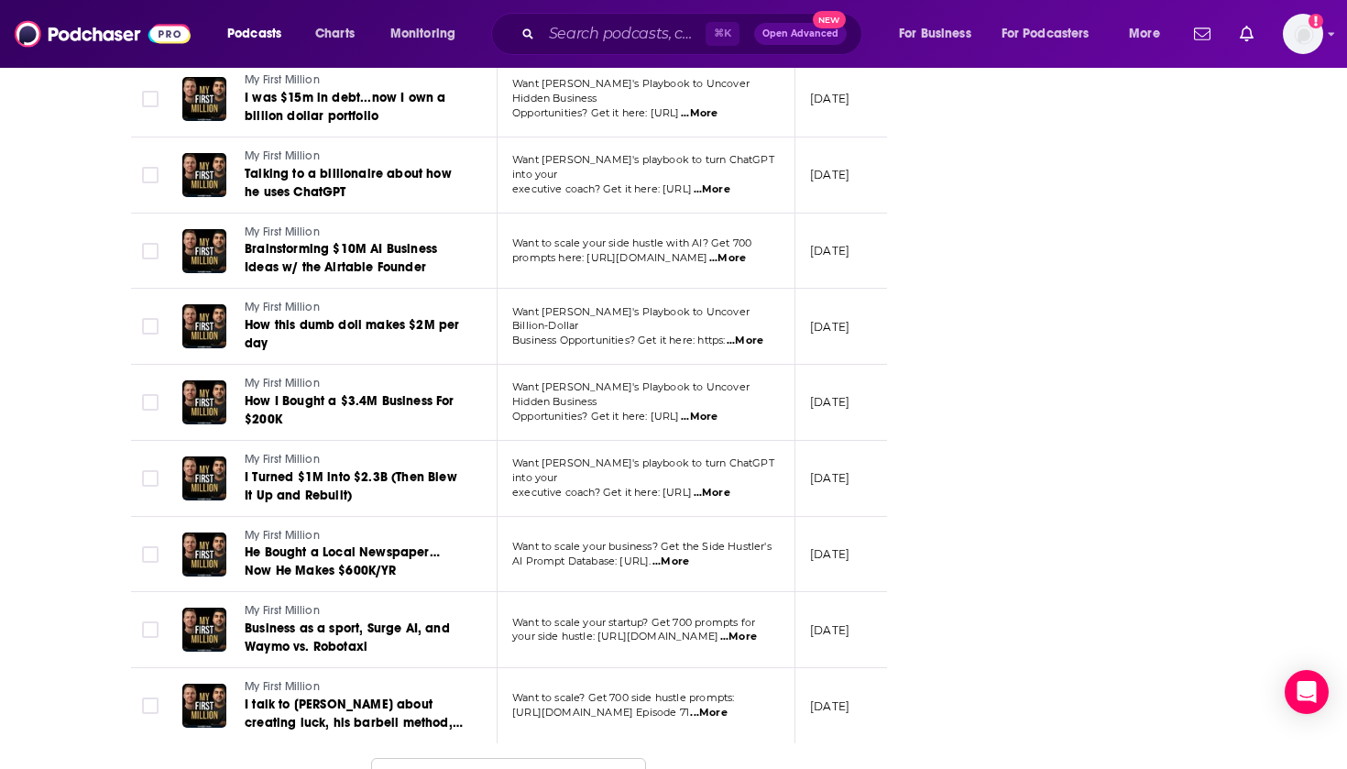
scroll to position [3593, 0]
click at [454, 759] on button "Load More ..." at bounding box center [508, 783] width 275 height 49
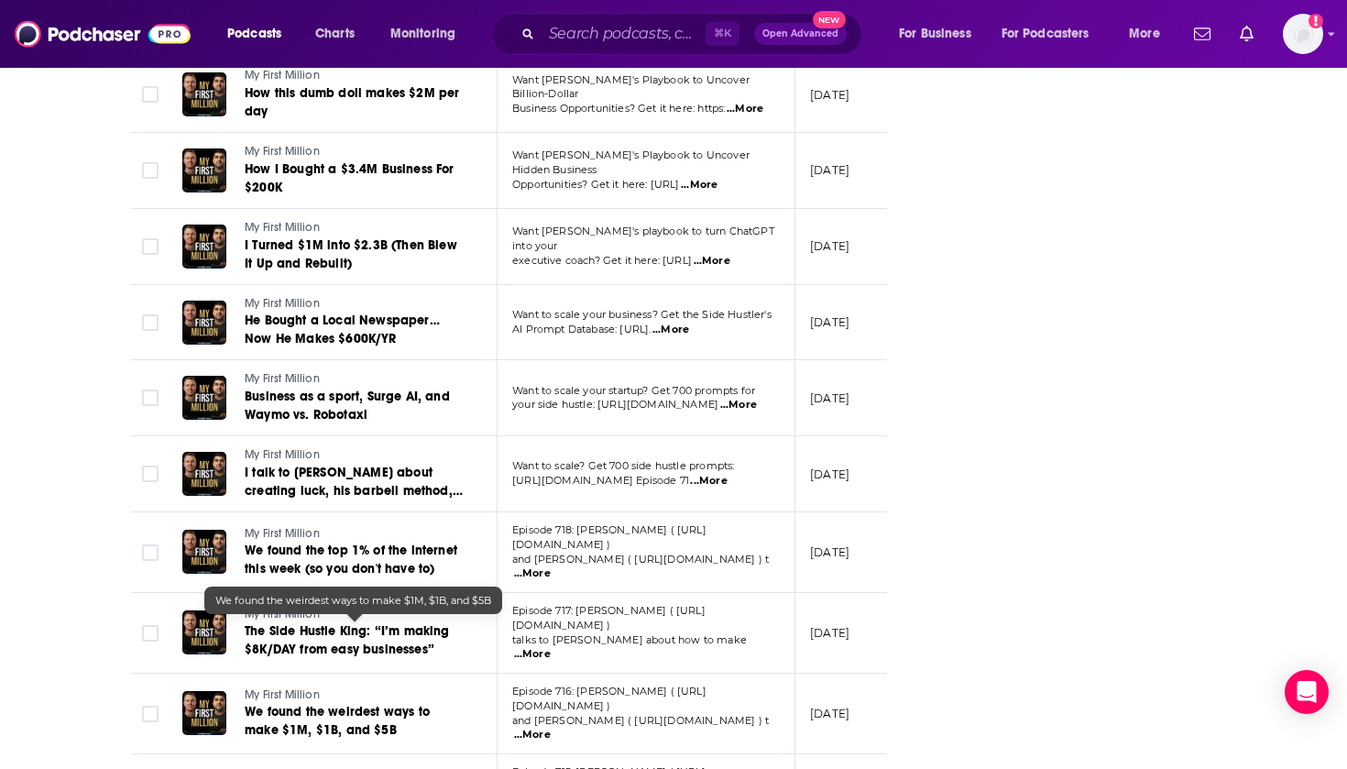
scroll to position [3881, 0]
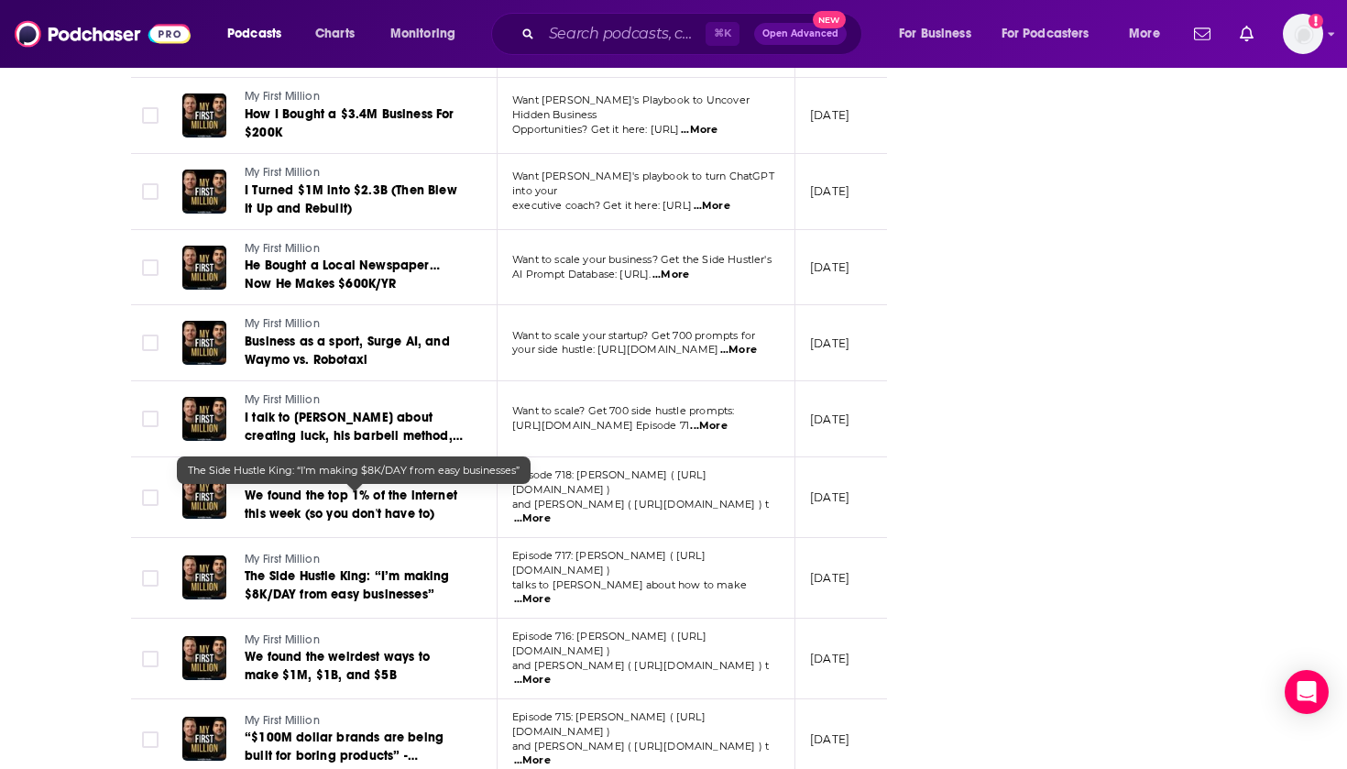
click at [417, 568] on span "The Side Hustle King: “I’m making $8K/DAY from easy businesses”" at bounding box center [347, 585] width 205 height 34
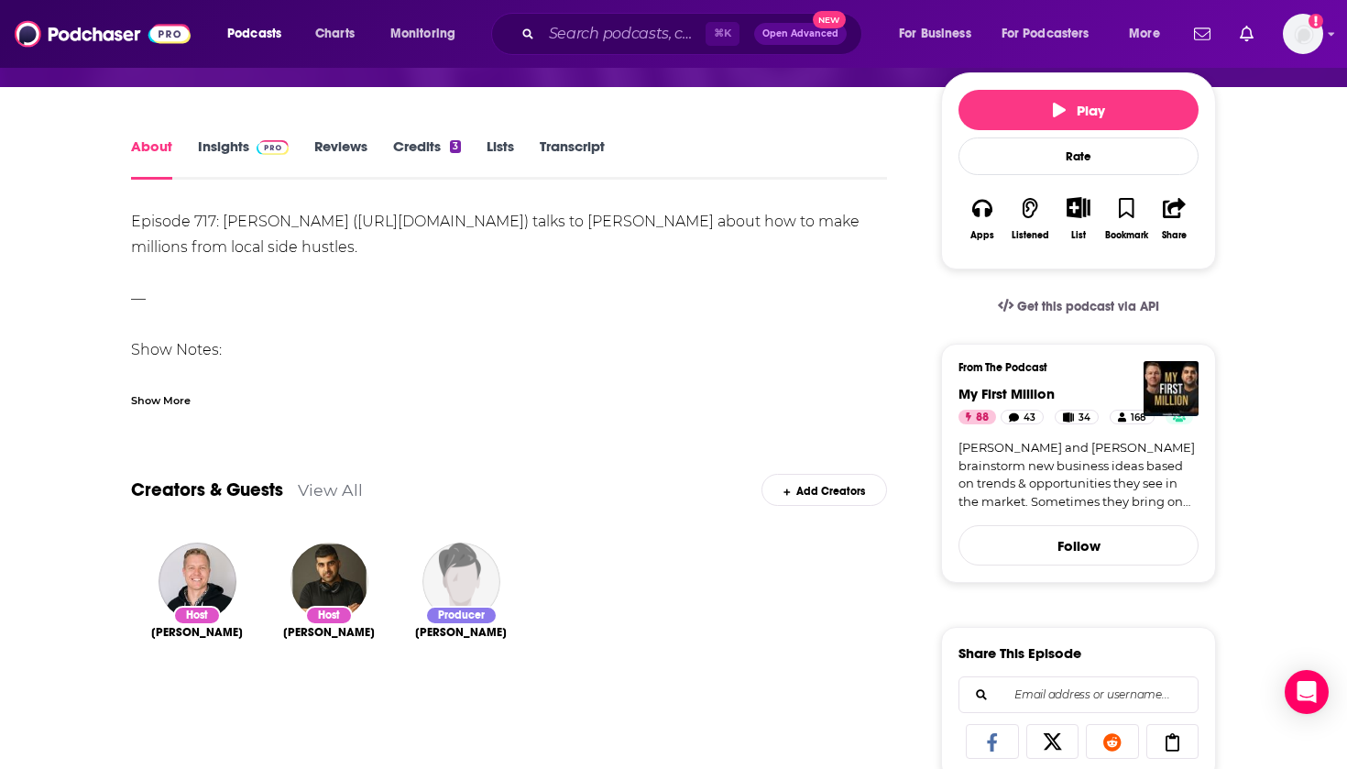
scroll to position [212, 0]
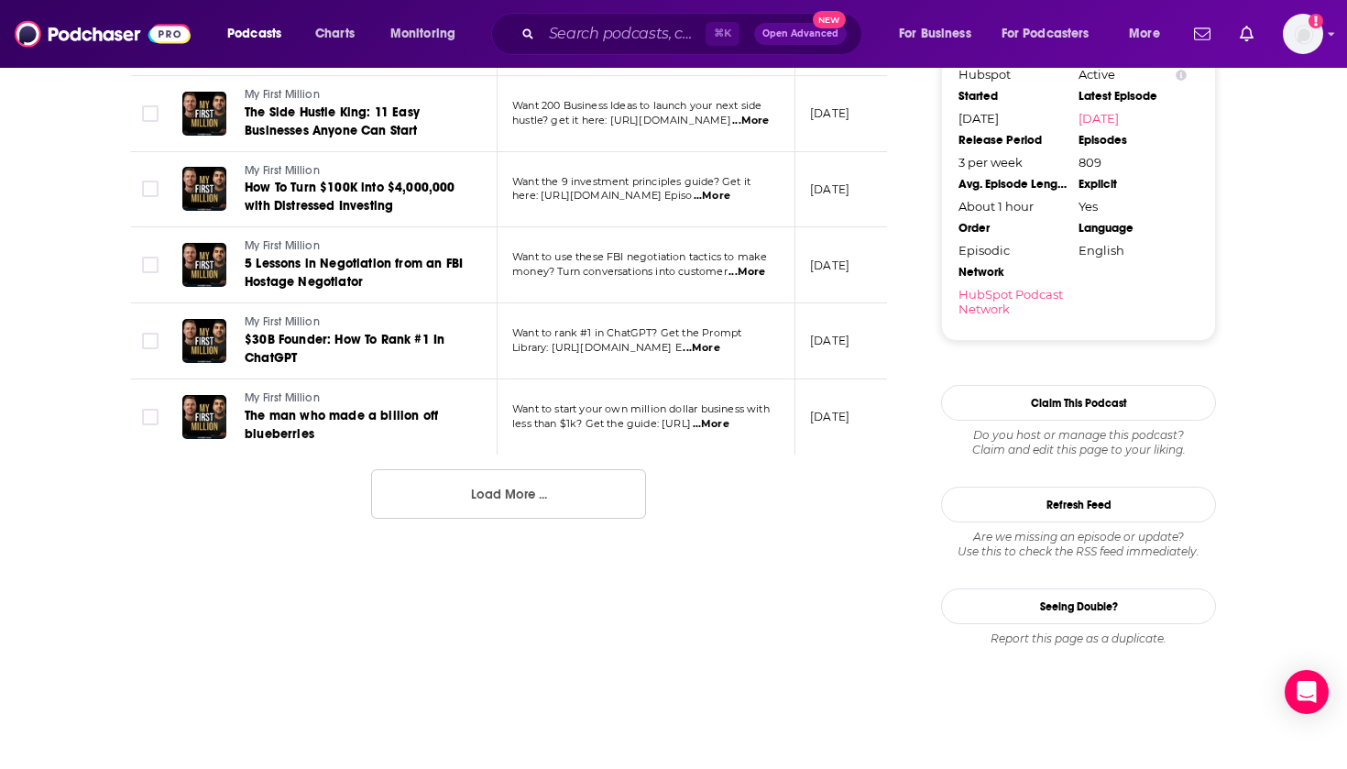
scroll to position [1983, 0]
click at [491, 469] on button "Load More ..." at bounding box center [508, 493] width 275 height 49
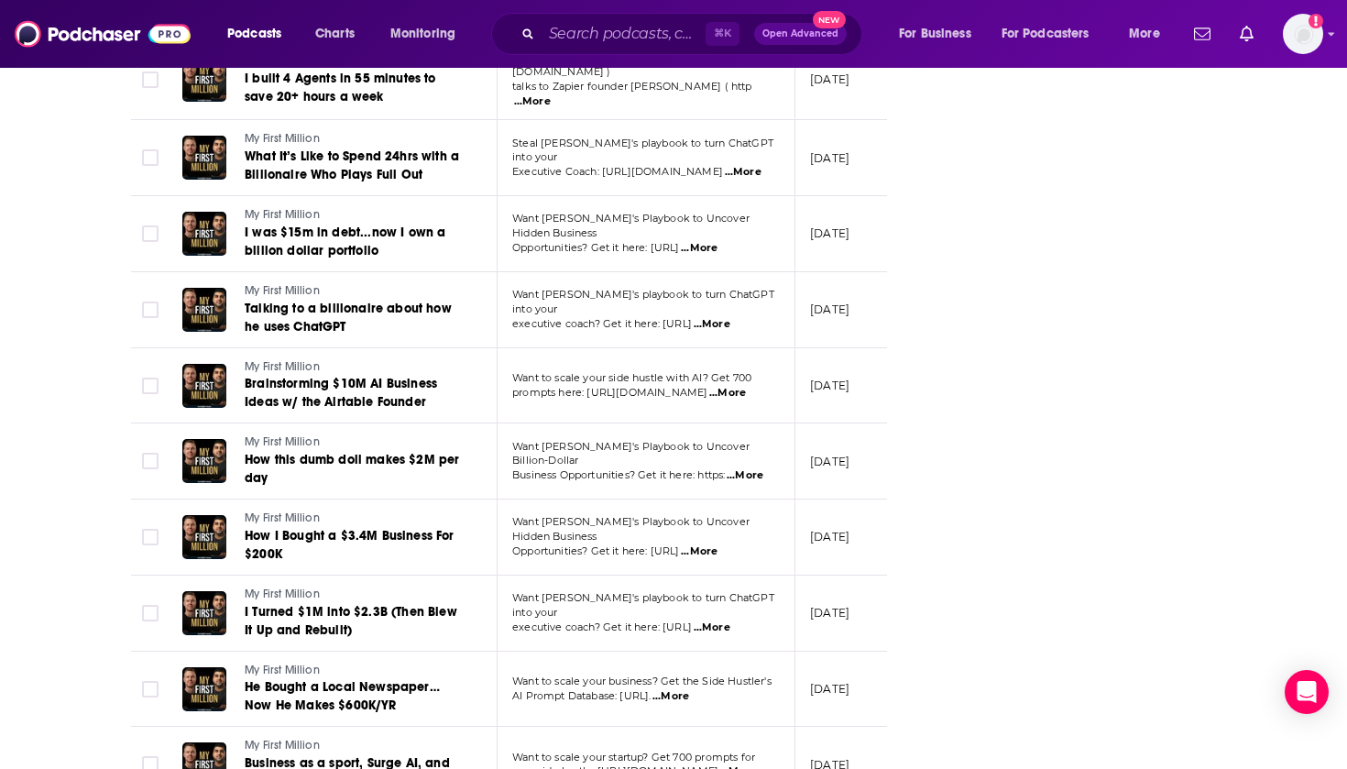
scroll to position [3593, 0]
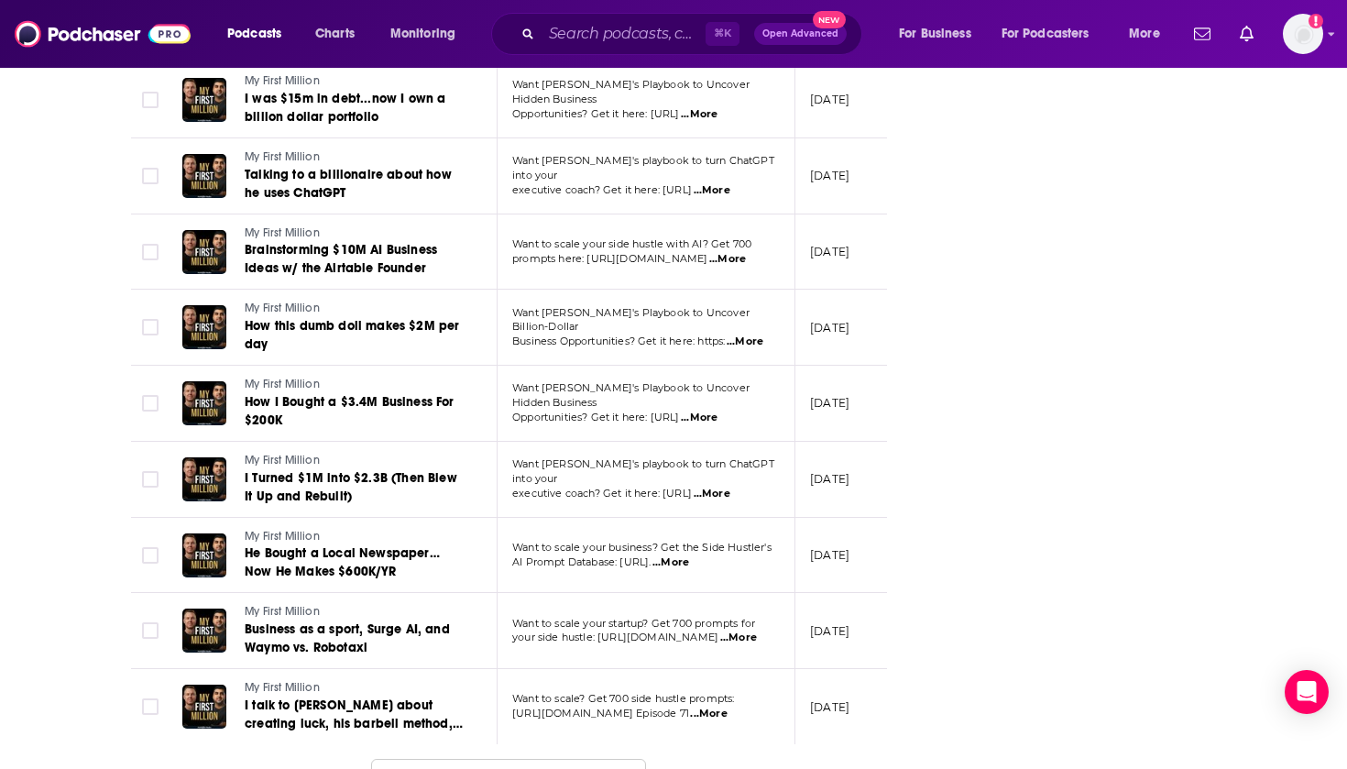
click at [486, 759] on button "Load More ..." at bounding box center [508, 783] width 275 height 49
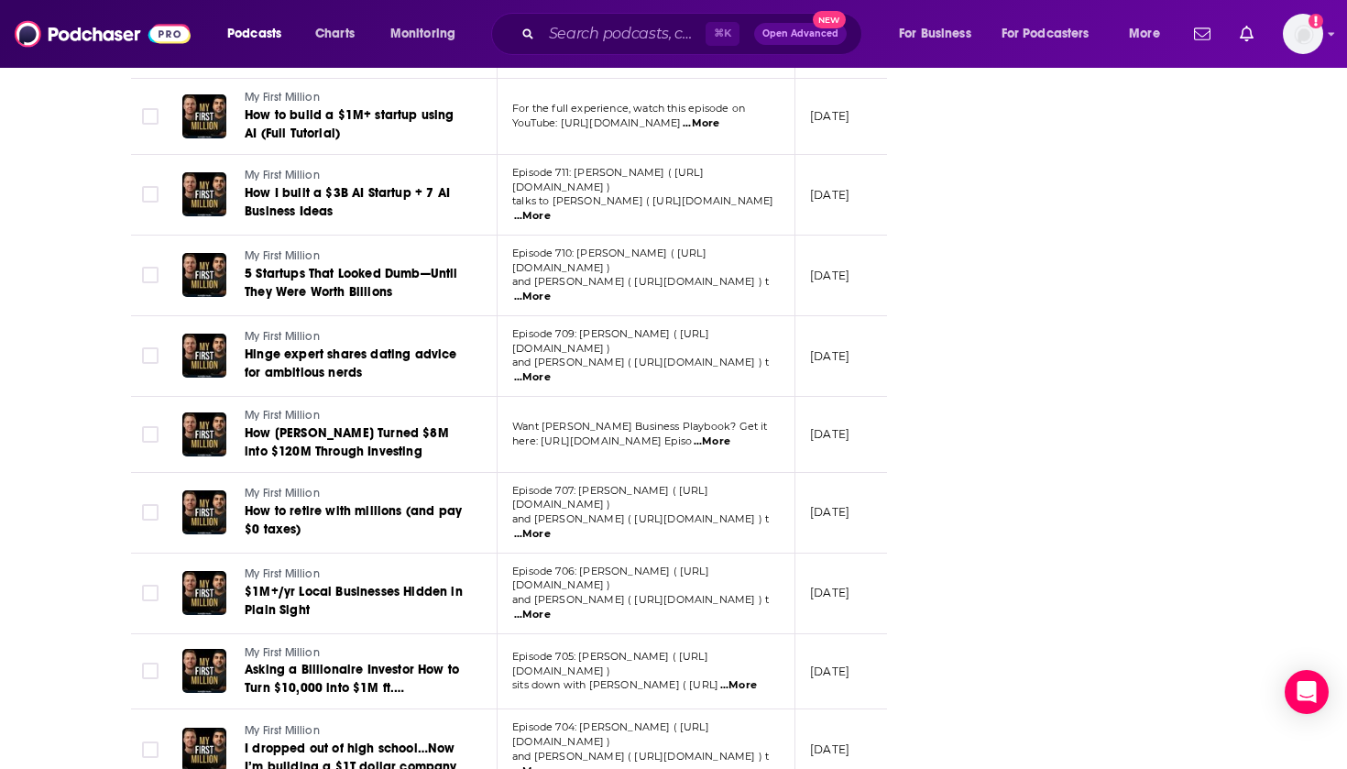
scroll to position [4935, 0]
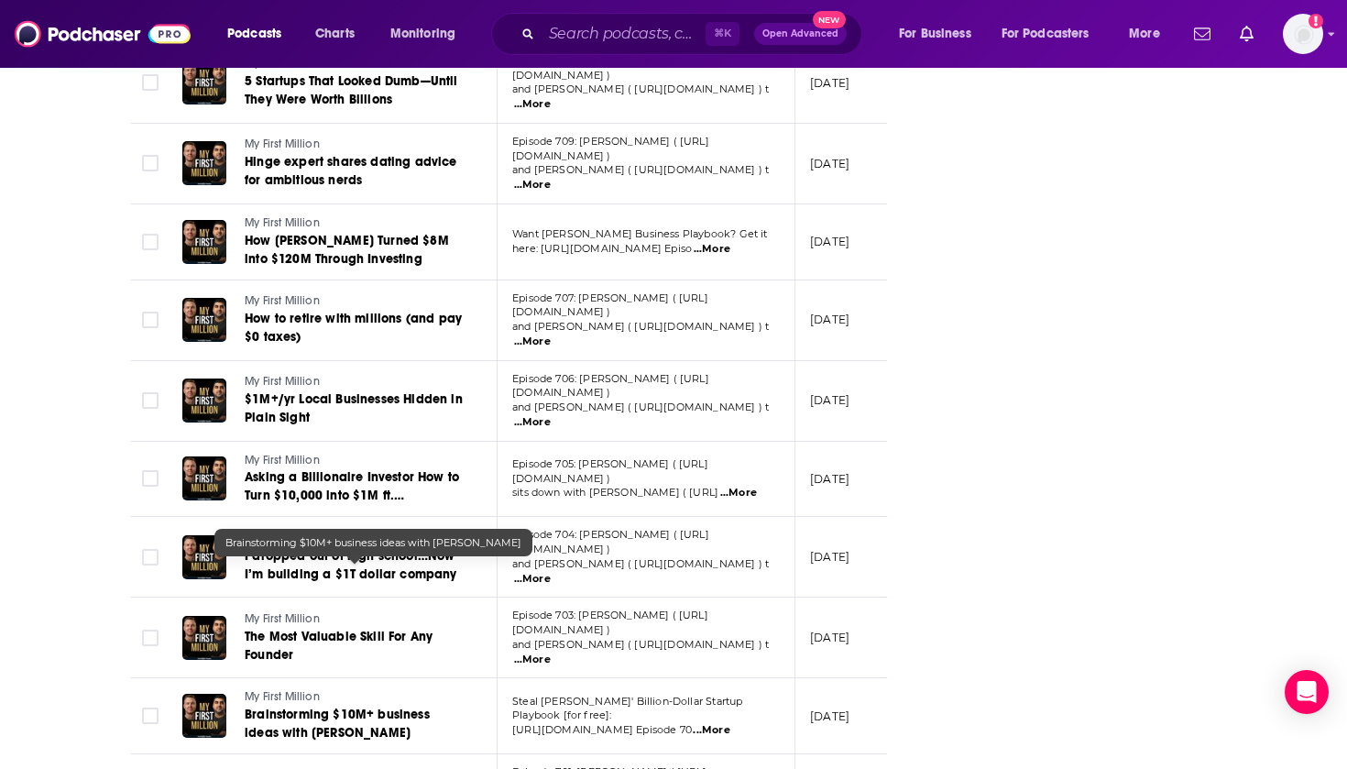
click at [424, 706] on span "Brainstorming $10M+ business ideas with [PERSON_NAME]" at bounding box center [337, 723] width 185 height 34
